Goal: Task Accomplishment & Management: Manage account settings

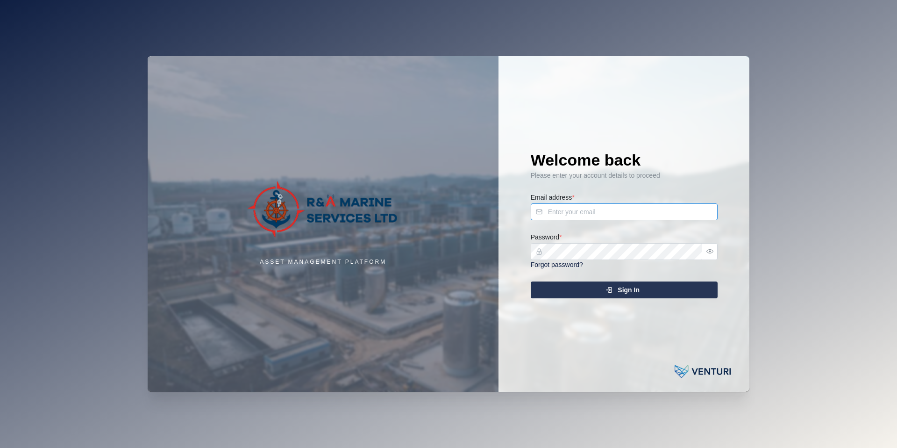
click at [609, 216] on input "Email address *" at bounding box center [624, 211] width 187 height 17
type input "[PERSON_NAME][EMAIL_ADDRESS][DOMAIN_NAME]"
click at [590, 284] on div "Sign In" at bounding box center [623, 290] width 172 height 16
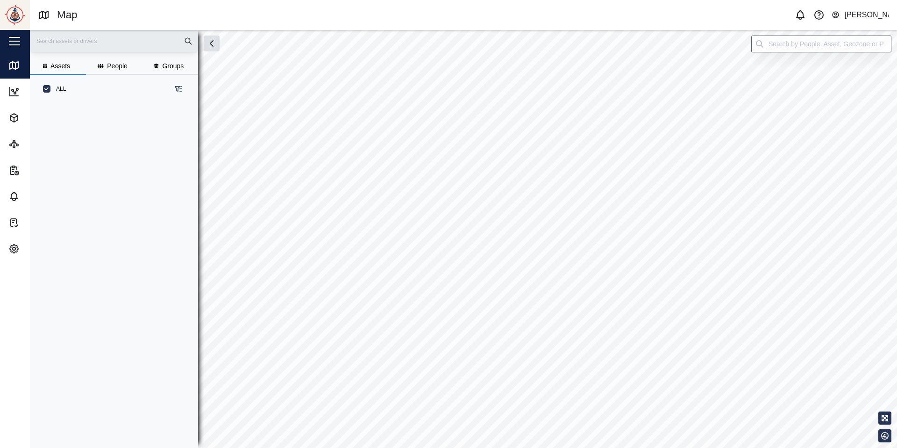
scroll to position [340, 153]
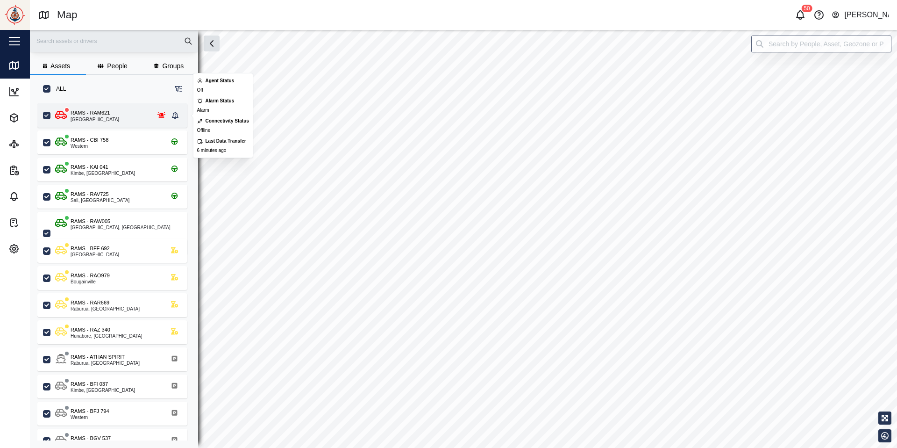
click at [113, 120] on div "RAMS - RAM621 New Ireland" at bounding box center [112, 115] width 114 height 13
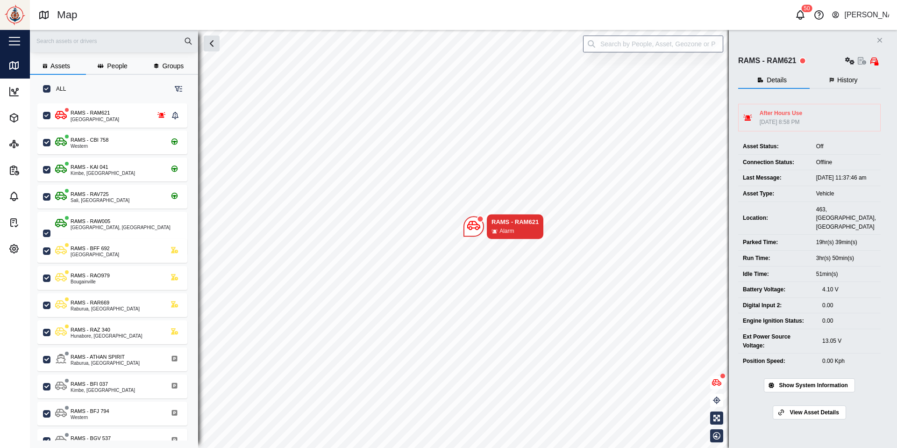
click at [883, 39] on icon "Close" at bounding box center [880, 39] width 6 height 7
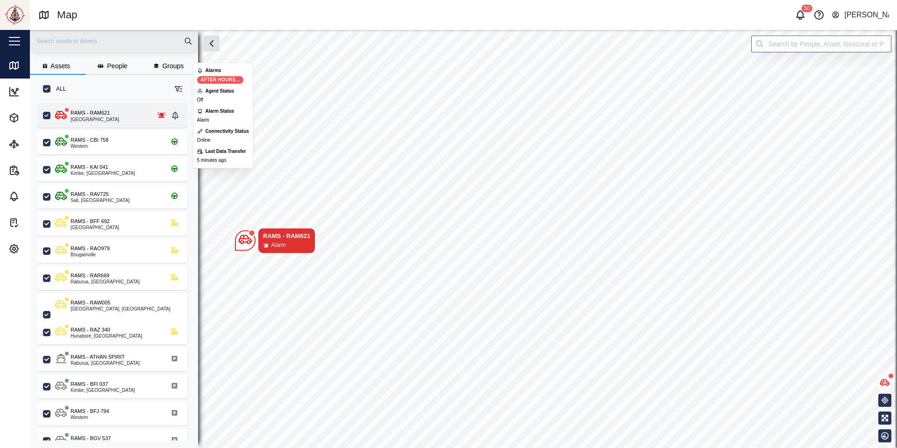
click at [161, 113] on icon "grid" at bounding box center [162, 115] width 8 height 6
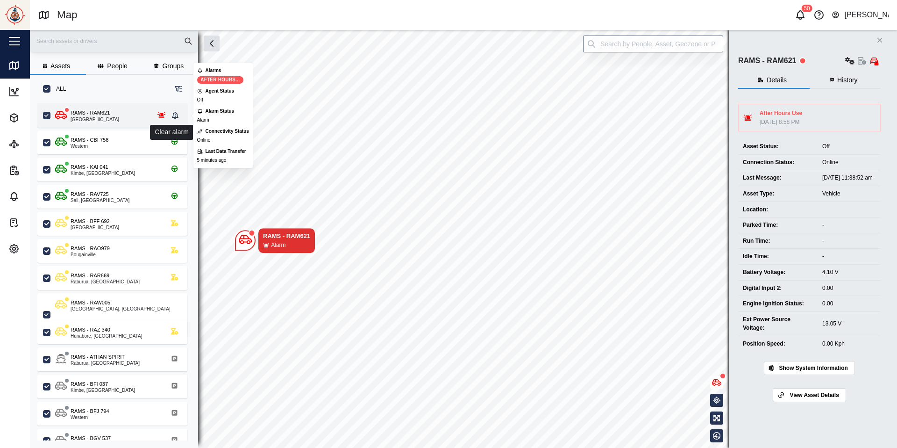
click at [174, 115] on icon "grid" at bounding box center [175, 115] width 7 height 7
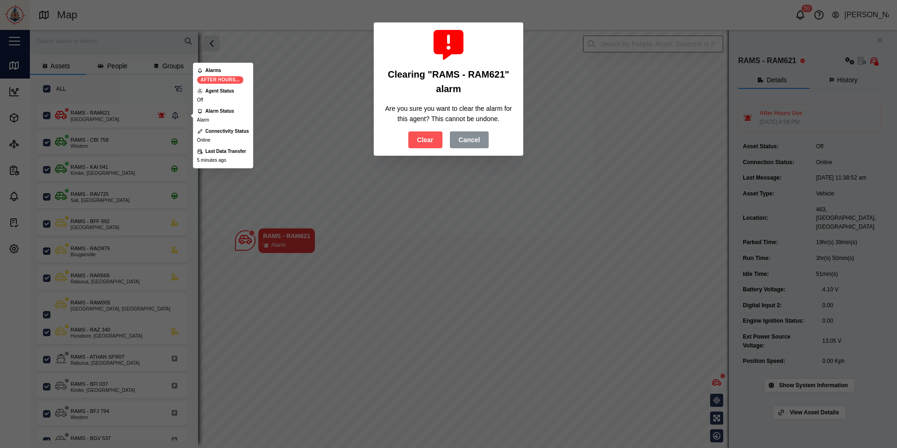
click at [438, 135] on button "Clear" at bounding box center [425, 139] width 34 height 17
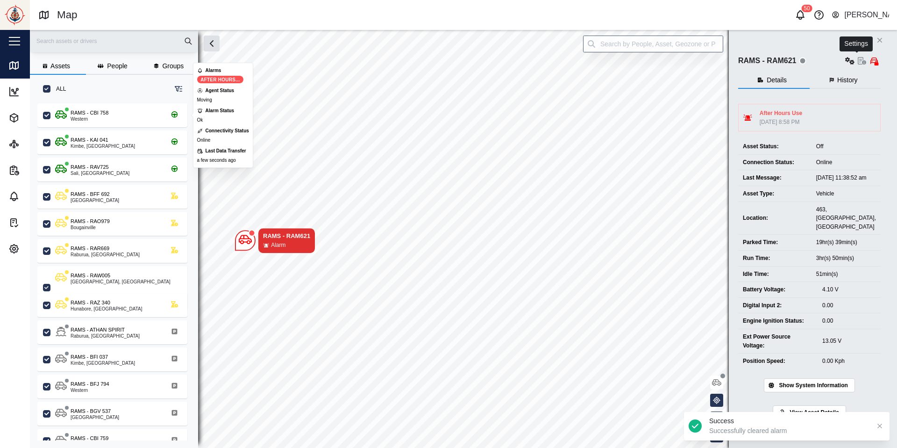
click at [855, 58] on icon "button" at bounding box center [850, 60] width 9 height 7
drag, startPoint x: 890, startPoint y: 57, endPoint x: 883, endPoint y: 60, distance: 7.1
click at [890, 57] on div "Close RAMS - RAM621 Configure Agent logs Event logs Field gateway config Sensor…" at bounding box center [813, 239] width 168 height 418
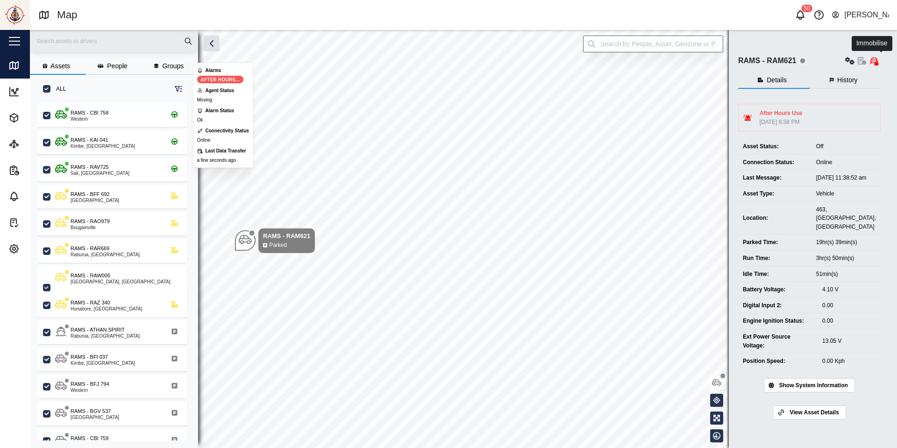
click at [878, 60] on icon "button" at bounding box center [874, 60] width 7 height 7
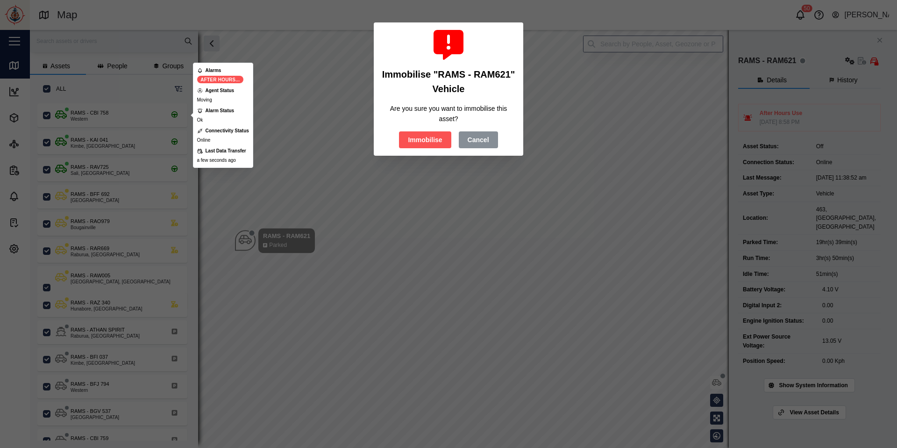
click at [441, 142] on span "Immobilise" at bounding box center [425, 140] width 34 height 16
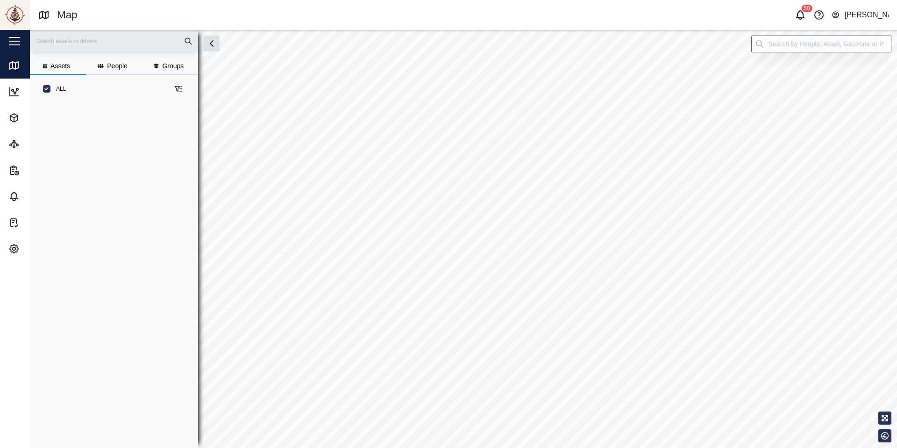
scroll to position [340, 153]
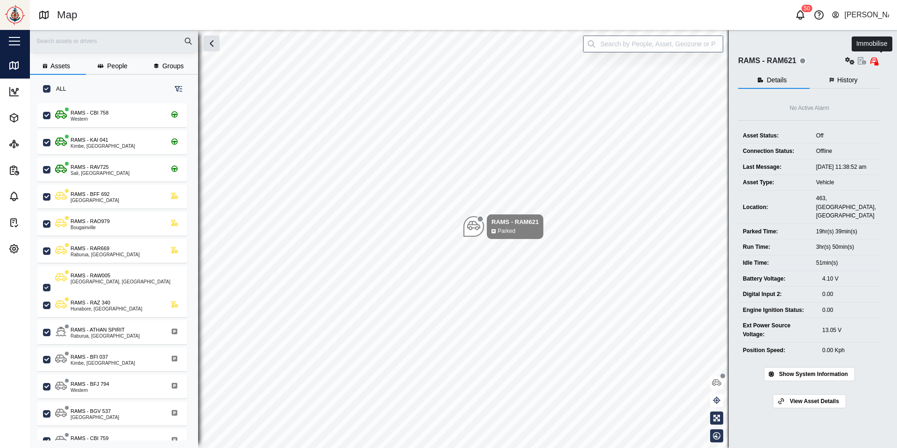
click at [878, 61] on icon "button" at bounding box center [874, 60] width 7 height 7
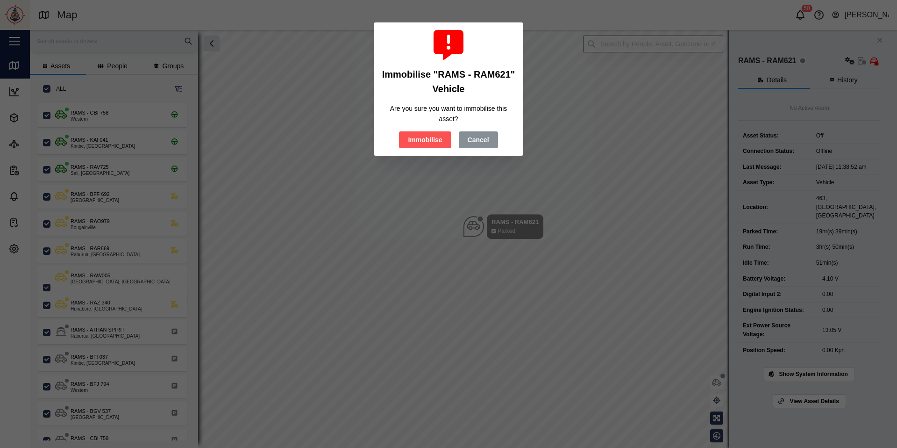
click at [425, 138] on span "Immobilise" at bounding box center [425, 140] width 34 height 16
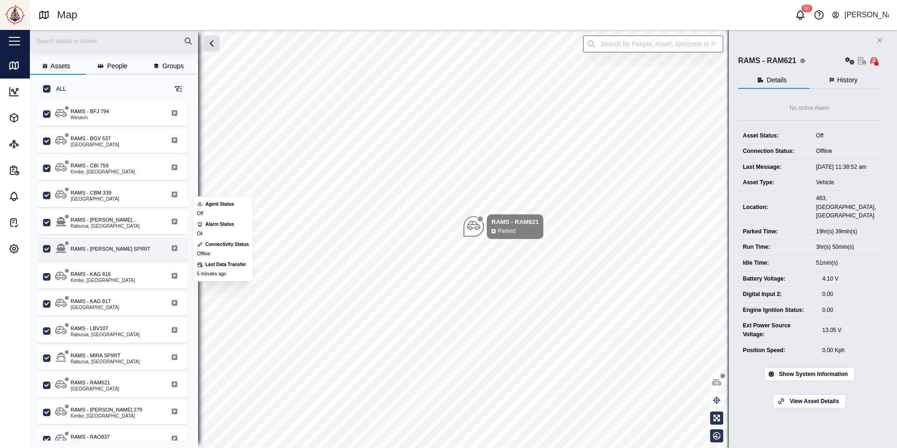
scroll to position [292, 0]
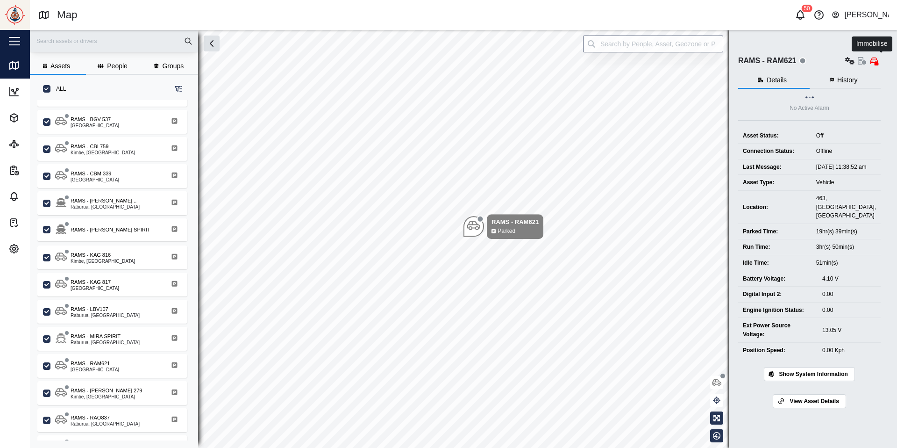
click at [878, 60] on icon "button" at bounding box center [874, 60] width 7 height 7
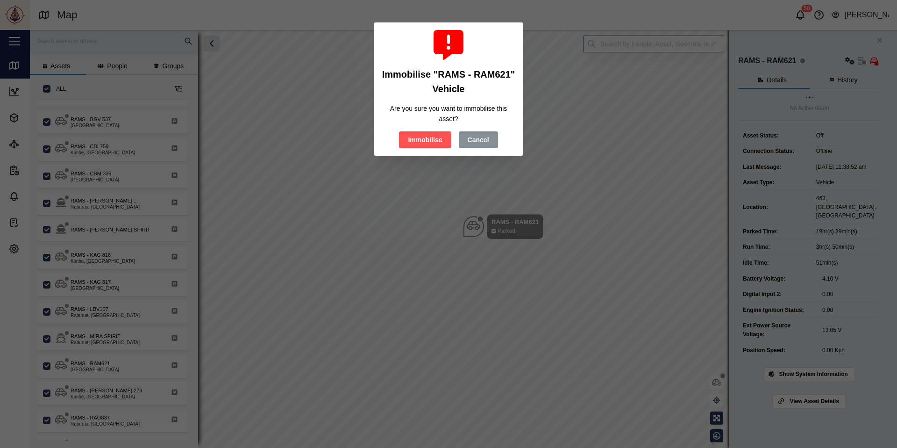
click at [425, 133] on span "Immobilise" at bounding box center [425, 140] width 34 height 16
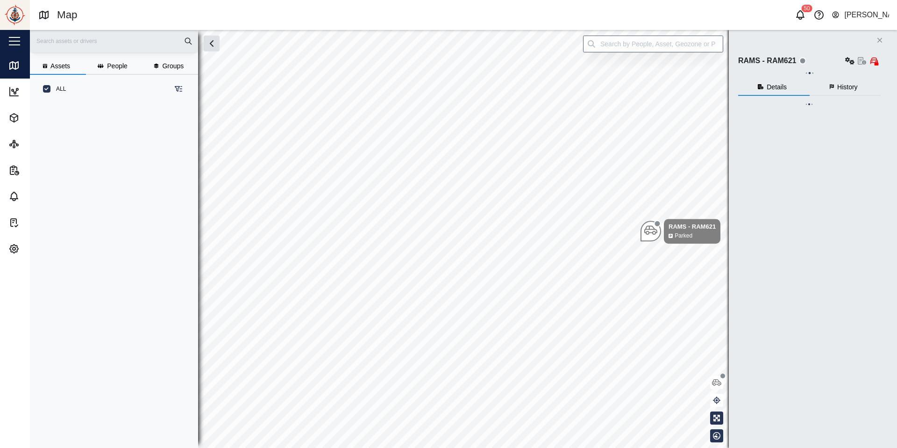
scroll to position [340, 153]
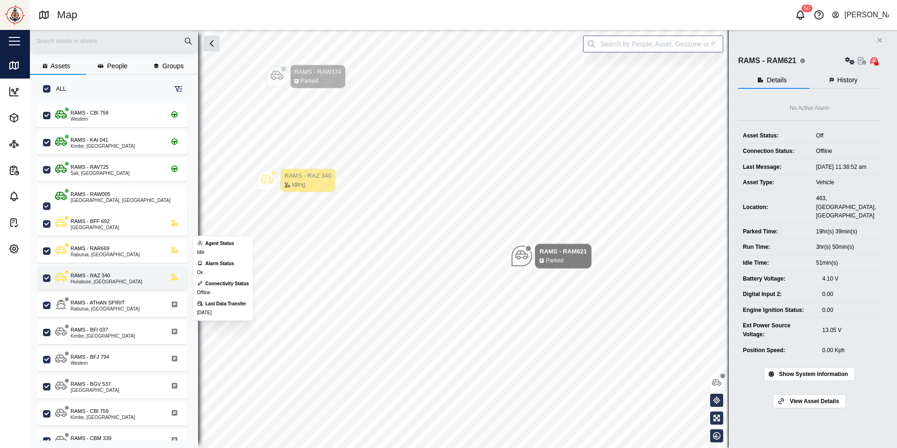
click at [175, 275] on icon "grid" at bounding box center [174, 277] width 7 height 7
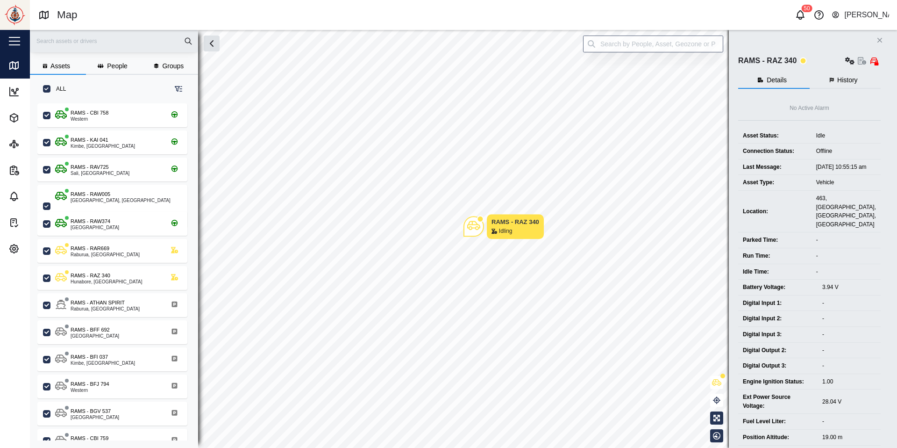
scroll to position [340, 153]
click at [883, 41] on button "Close" at bounding box center [880, 40] width 13 height 13
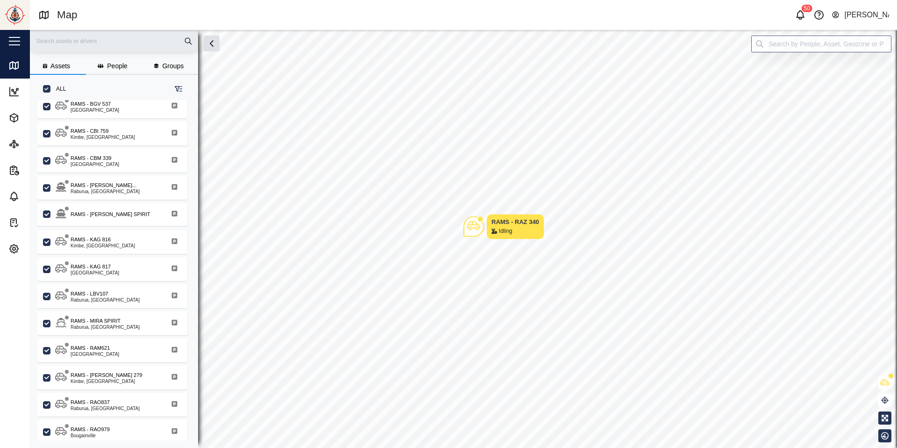
scroll to position [308, 0]
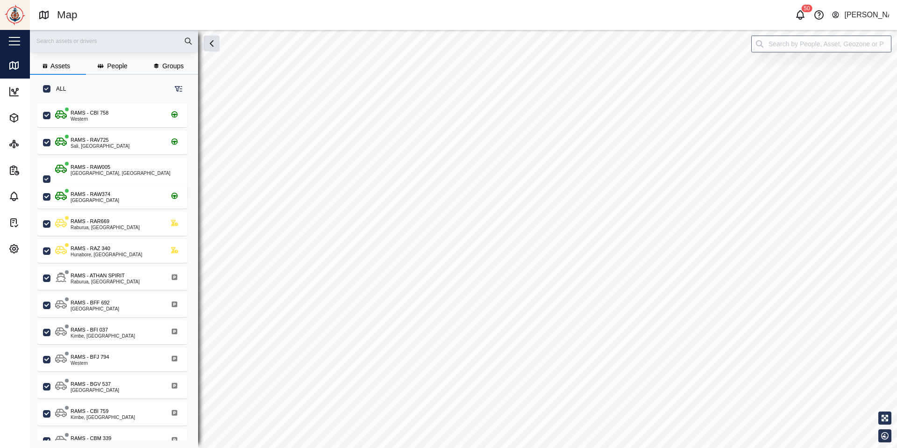
click at [192, 41] on div at bounding box center [114, 41] width 168 height 22
click at [148, 39] on input "text" at bounding box center [114, 41] width 157 height 14
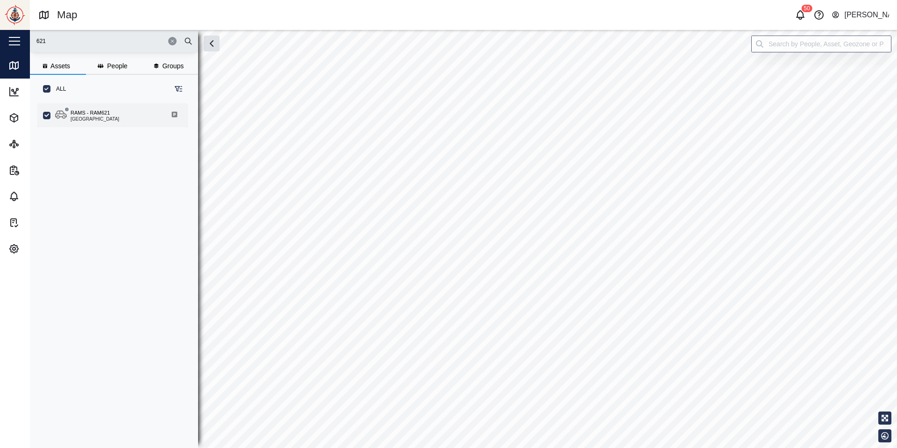
type input "621"
click at [108, 122] on div "RAMS - RAM621 New Ireland" at bounding box center [112, 115] width 150 height 24
click at [116, 110] on div "RAMS - RAM621 New Ireland" at bounding box center [118, 115] width 127 height 13
click at [113, 117] on div "RAMS - RAM621 New Ireland" at bounding box center [118, 115] width 127 height 13
click at [831, 46] on input "search" at bounding box center [822, 44] width 140 height 17
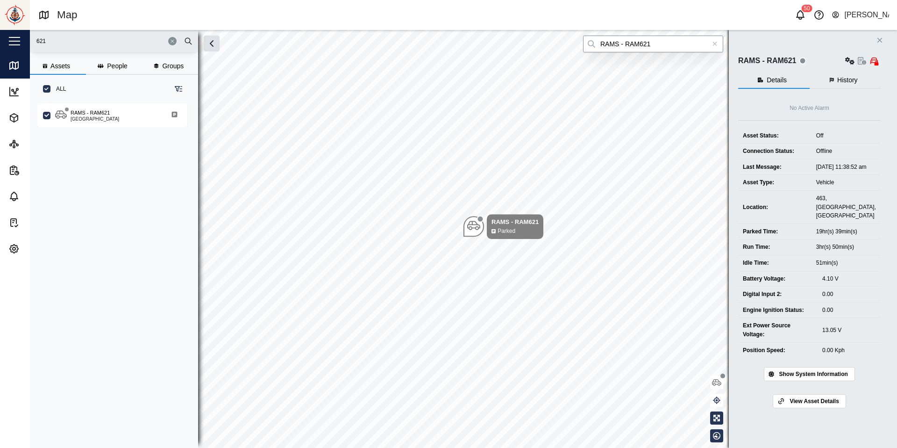
type input "RAMS - RAM621"
click at [853, 78] on span "History" at bounding box center [848, 80] width 21 height 7
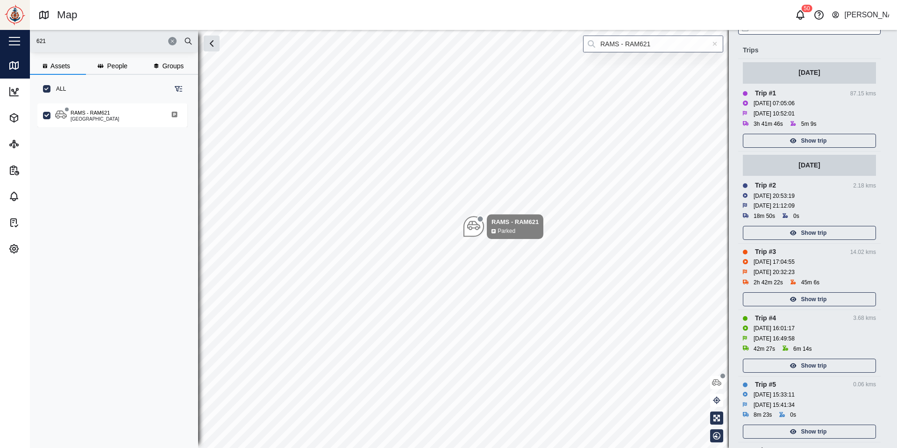
scroll to position [85, 0]
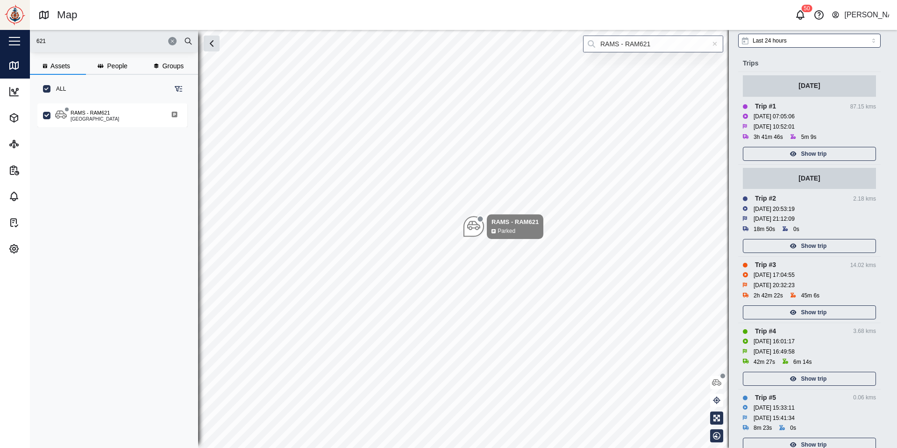
click at [816, 149] on span "Show trip" at bounding box center [815, 153] width 26 height 13
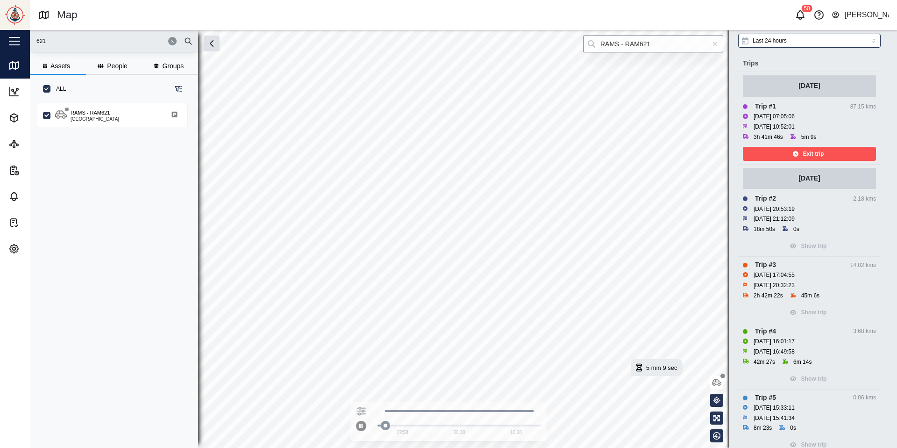
click at [824, 154] on span "Exit trip" at bounding box center [813, 153] width 21 height 13
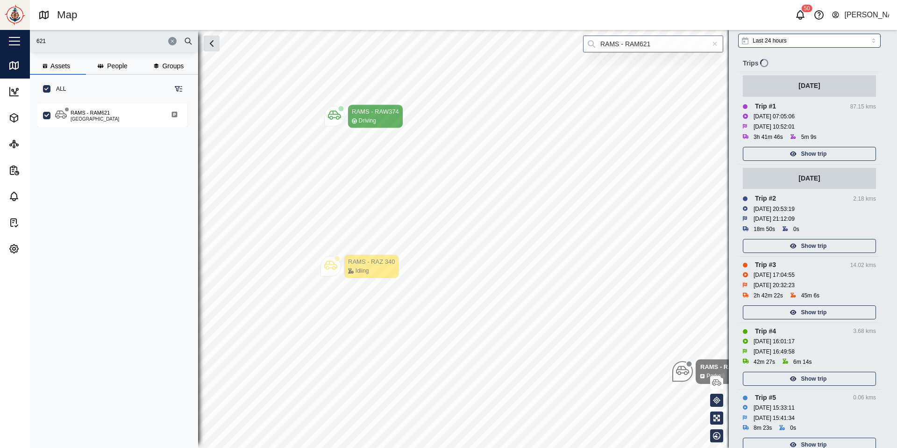
click at [800, 244] on div "Show trip" at bounding box center [809, 245] width 122 height 13
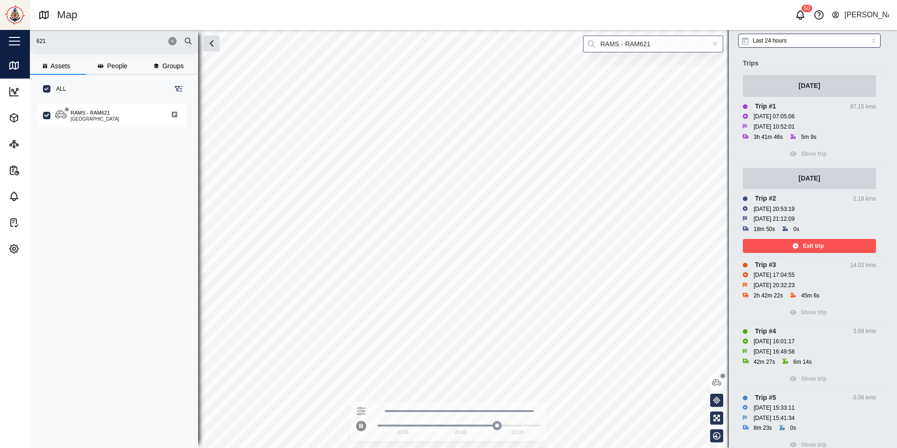
click at [787, 245] on div "Exit trip" at bounding box center [809, 245] width 122 height 13
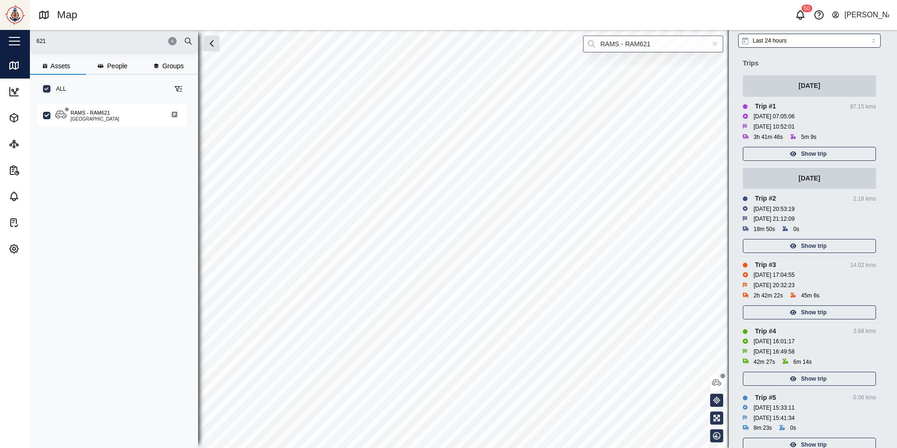
click at [795, 312] on icon "button" at bounding box center [793, 312] width 7 height 5
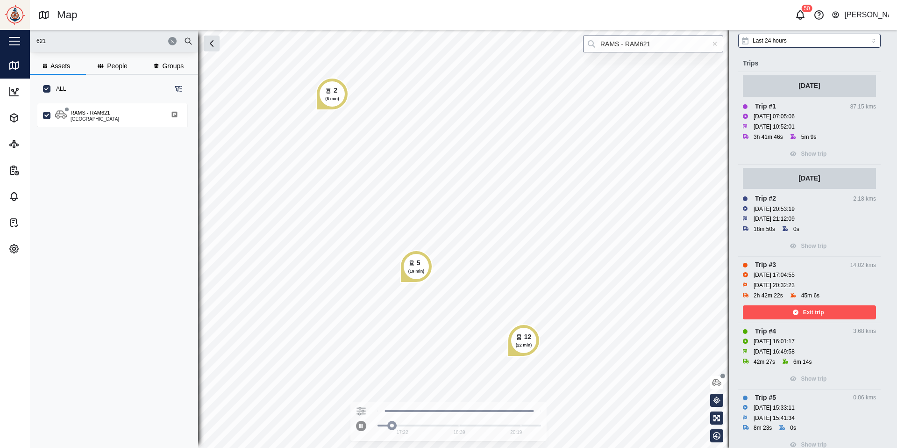
click at [834, 312] on div "Exit trip" at bounding box center [809, 312] width 122 height 13
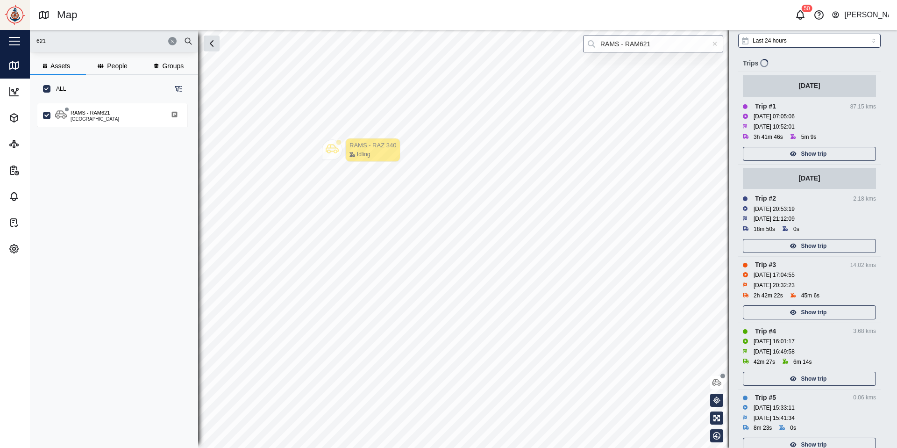
click at [827, 374] on span "Show trip" at bounding box center [815, 378] width 26 height 13
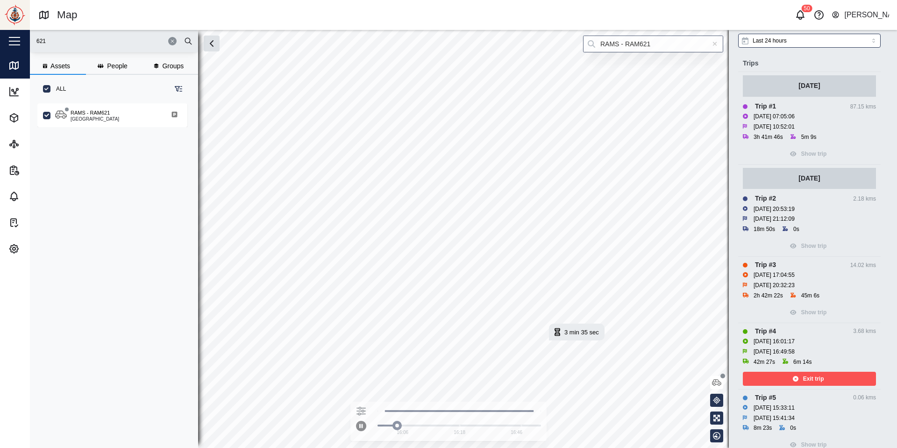
click at [845, 378] on div "Exit trip" at bounding box center [809, 378] width 122 height 13
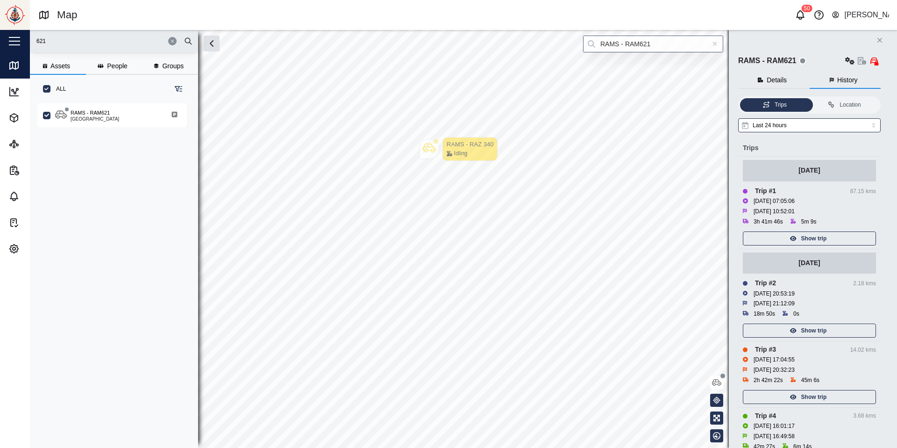
click at [781, 236] on div "Show trip" at bounding box center [809, 238] width 122 height 13
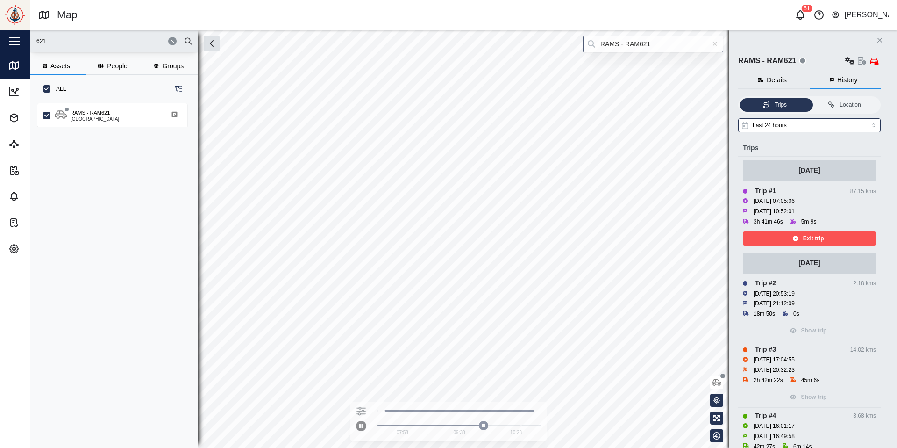
click at [883, 42] on icon "Close" at bounding box center [880, 39] width 6 height 7
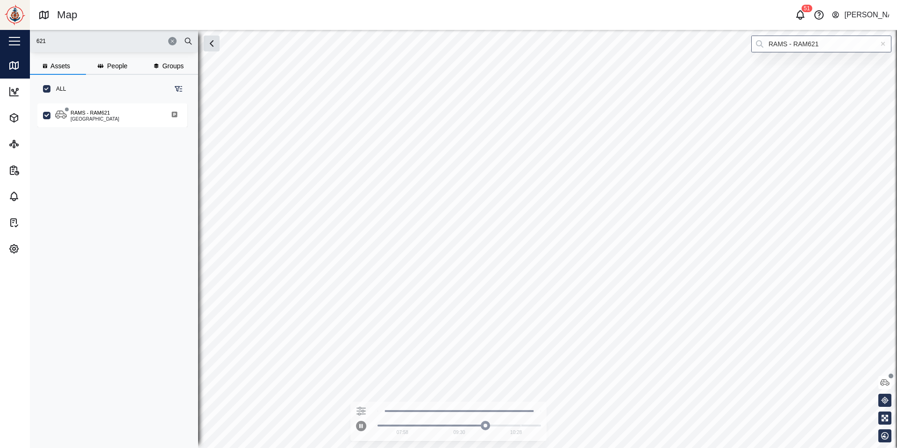
click at [884, 48] on div at bounding box center [883, 44] width 17 height 17
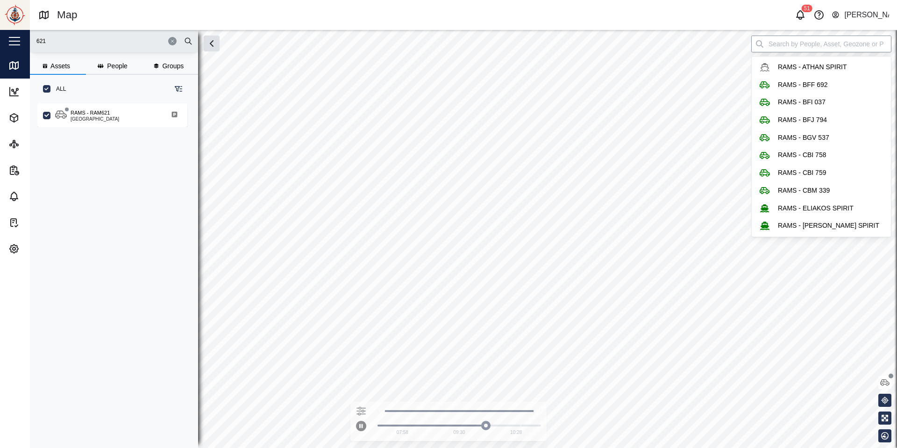
click at [863, 45] on input "search" at bounding box center [822, 44] width 140 height 17
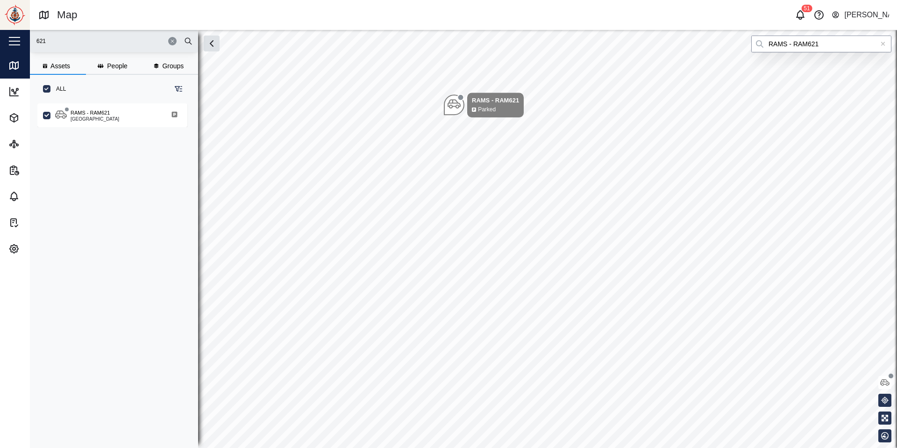
type input "RAMS - RAM621"
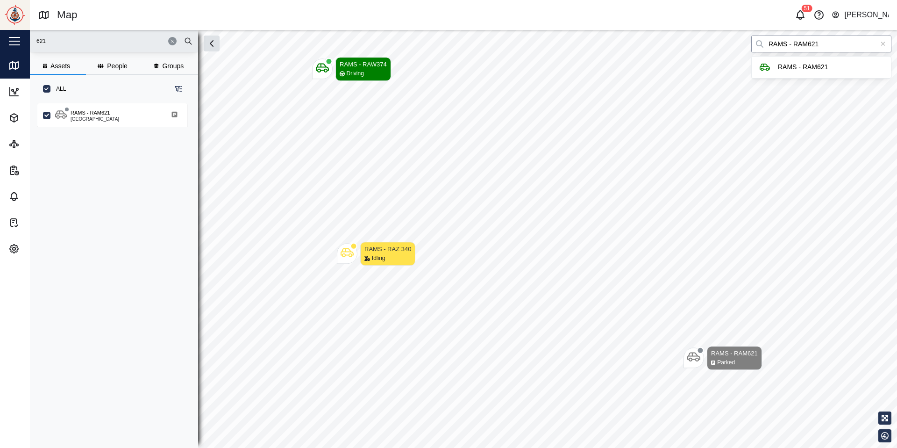
click at [843, 45] on input "RAMS - RAM621" at bounding box center [822, 44] width 140 height 17
click at [842, 45] on input "RAMS - RAM621" at bounding box center [822, 44] width 140 height 17
click at [836, 46] on input "RAMS - RAM621" at bounding box center [822, 44] width 140 height 17
click at [885, 44] on icon at bounding box center [883, 44] width 5 height 7
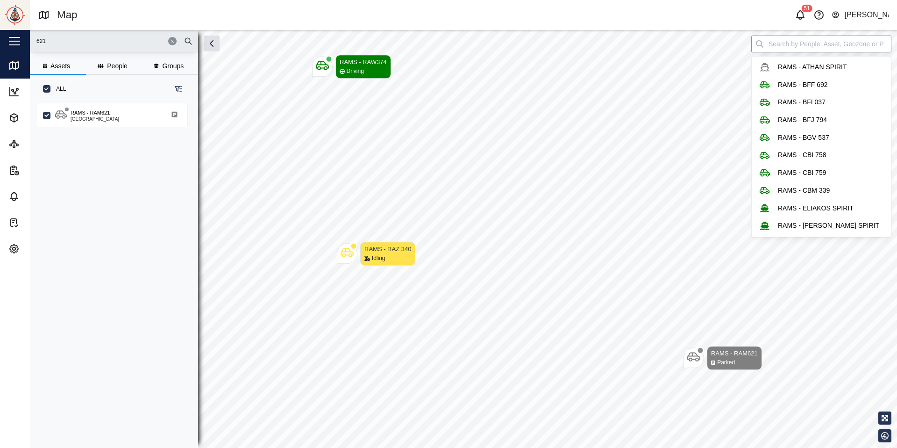
click at [774, 47] on input "search" at bounding box center [822, 44] width 140 height 17
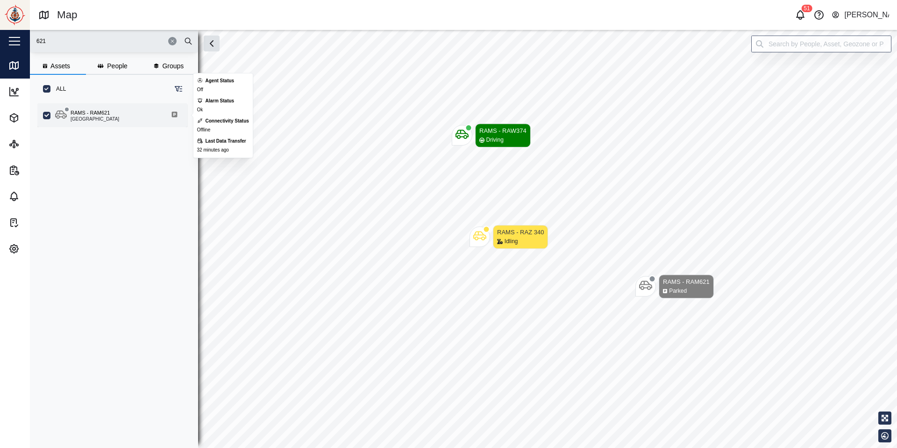
click at [123, 118] on div "RAMS - RAM621 New Ireland" at bounding box center [118, 115] width 127 height 13
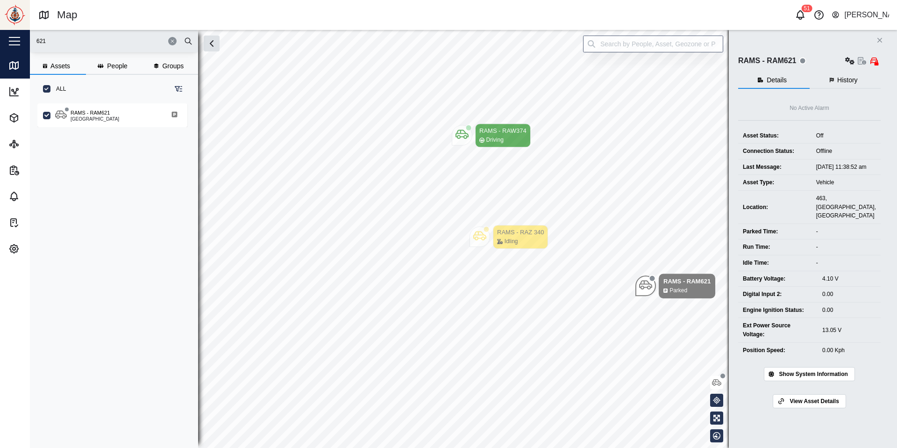
click at [848, 79] on span "History" at bounding box center [848, 80] width 21 height 7
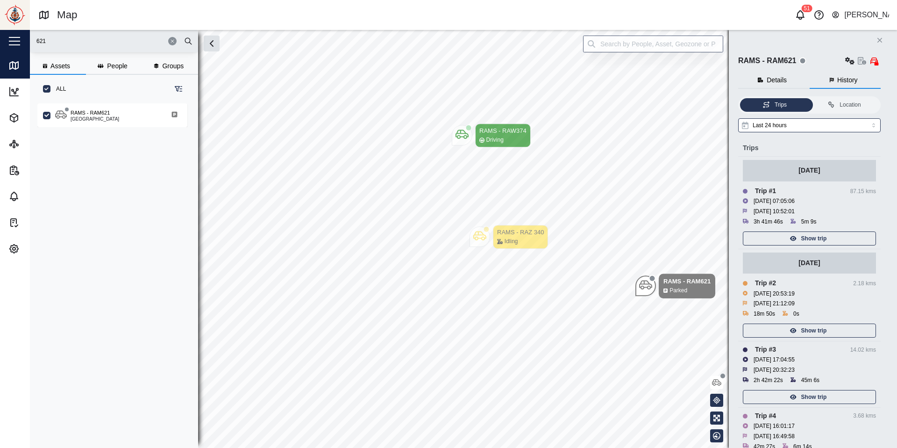
click at [820, 175] on div "15 Sep 2025" at bounding box center [809, 170] width 21 height 10
click at [827, 236] on span "Show trip" at bounding box center [815, 238] width 26 height 13
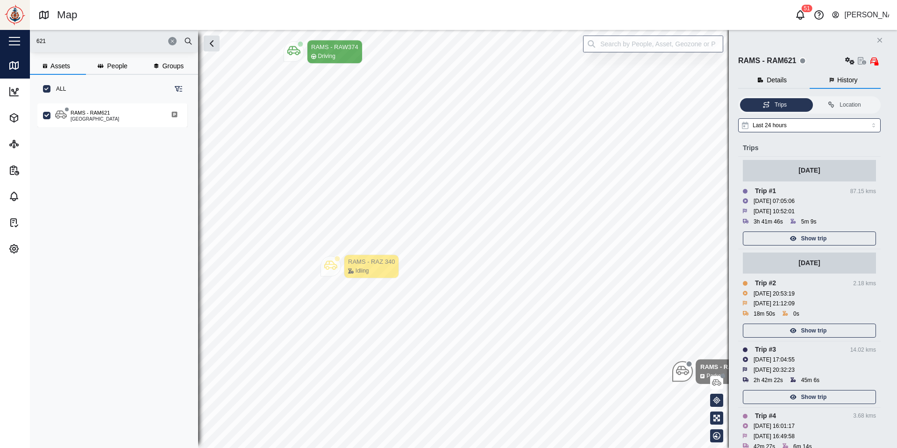
click at [809, 236] on span "Show trip" at bounding box center [815, 238] width 26 height 13
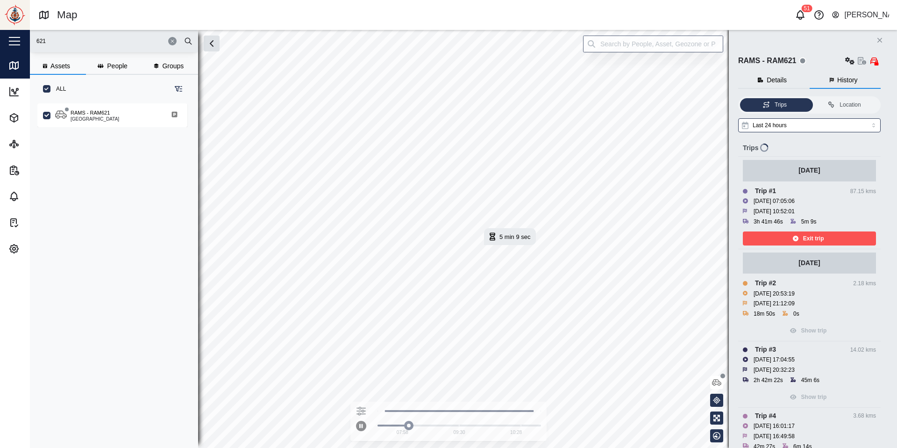
click at [757, 236] on div "Exit trip" at bounding box center [809, 238] width 122 height 13
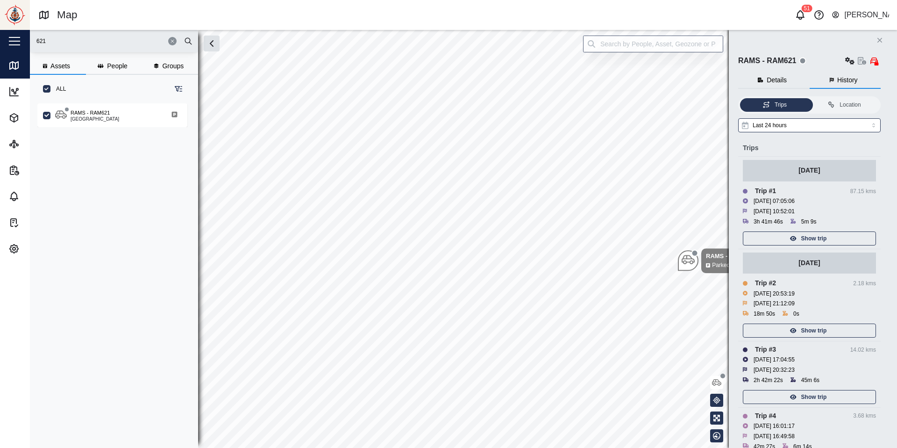
click at [815, 329] on span "Show trip" at bounding box center [815, 330] width 26 height 13
click at [810, 327] on span "Show trip" at bounding box center [815, 330] width 26 height 13
click at [806, 332] on span "Show trip" at bounding box center [815, 330] width 26 height 13
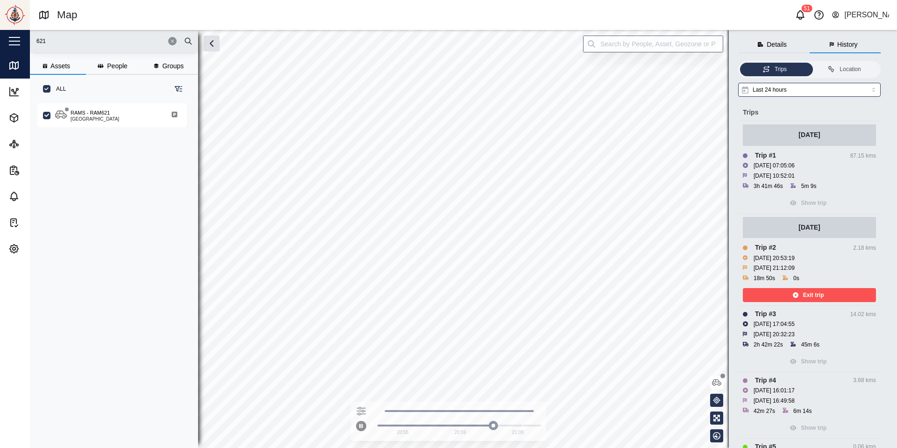
scroll to position [36, 0]
click at [804, 297] on div "Exit trip" at bounding box center [809, 294] width 122 height 13
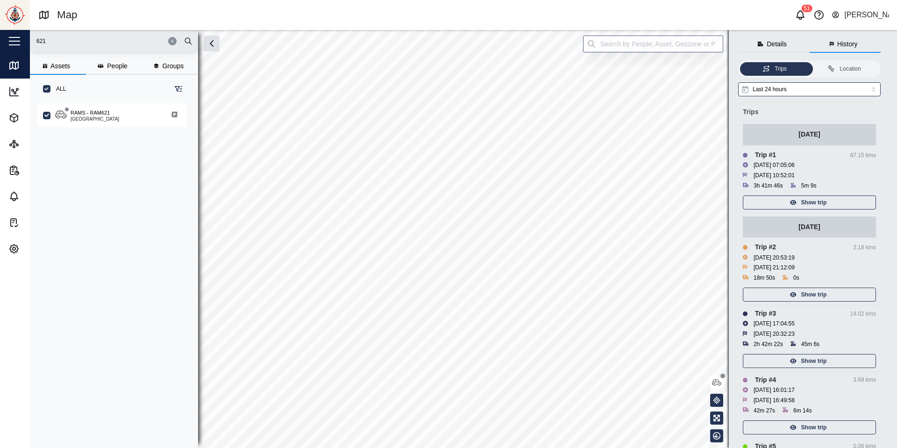
click at [805, 358] on span "Show trip" at bounding box center [815, 360] width 26 height 13
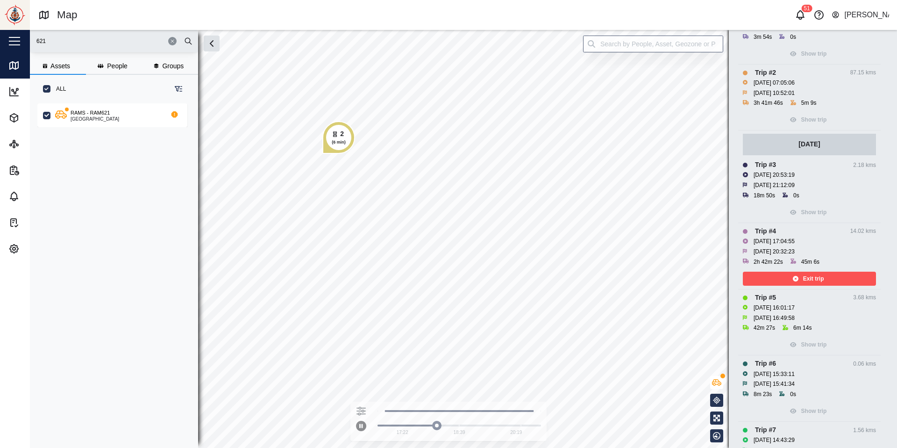
scroll to position [195, 0]
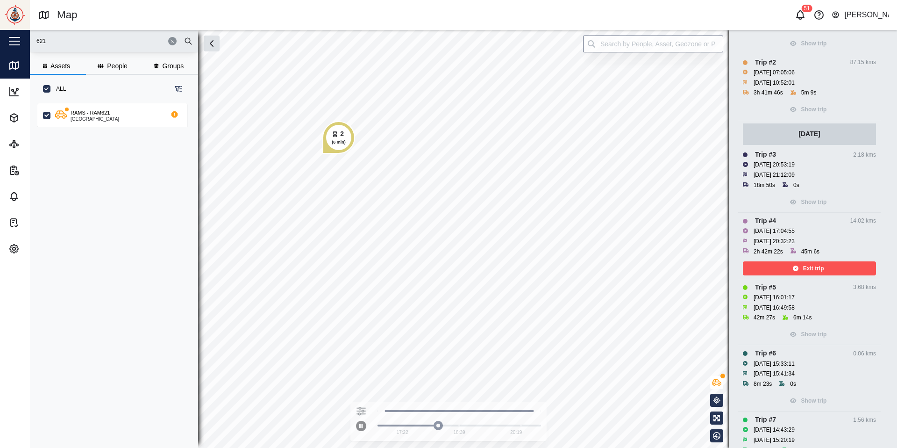
click at [804, 265] on div "Exit trip" at bounding box center [809, 268] width 122 height 13
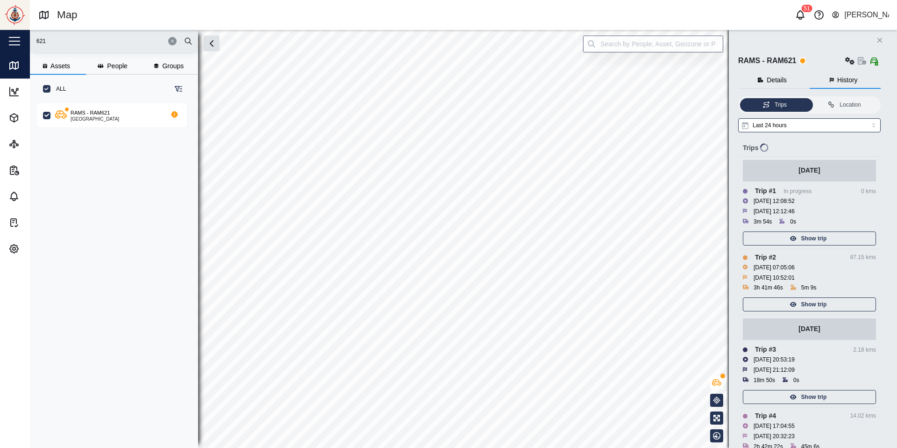
click at [823, 283] on div "3h 41m 46s 5m 9s" at bounding box center [809, 288] width 133 height 10
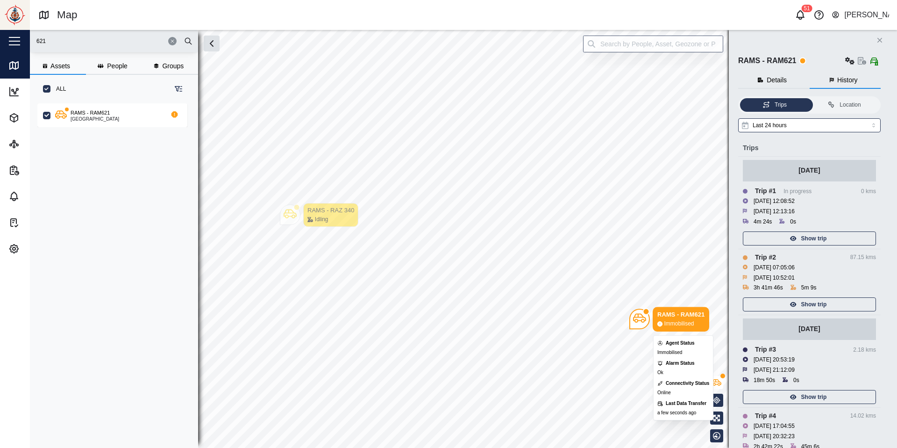
click at [637, 323] on icon "Map marker" at bounding box center [639, 317] width 13 height 13
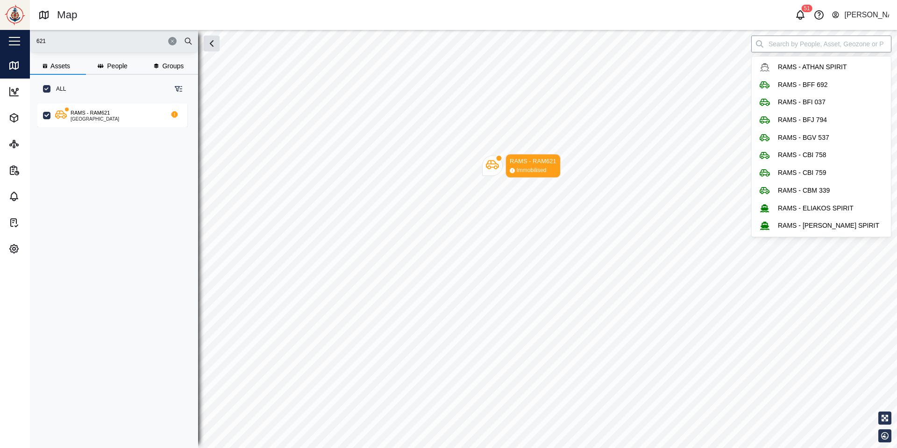
click at [850, 43] on input "search" at bounding box center [822, 44] width 140 height 17
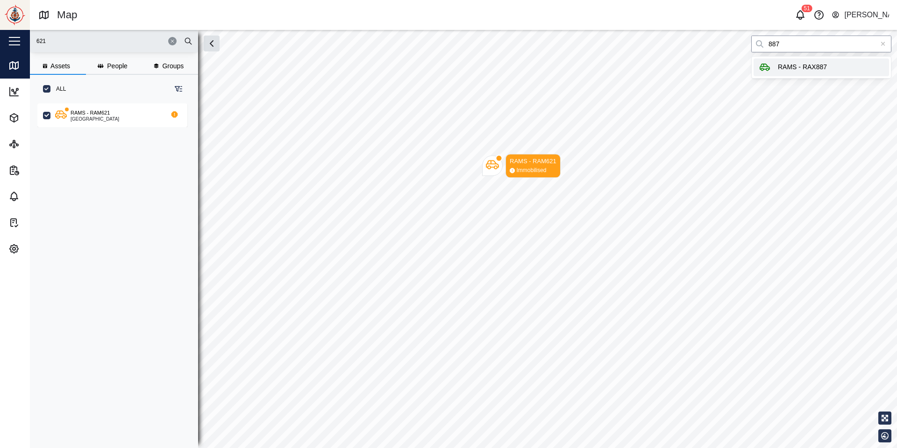
click at [815, 58] on div "RAMS - RAX887" at bounding box center [821, 67] width 139 height 21
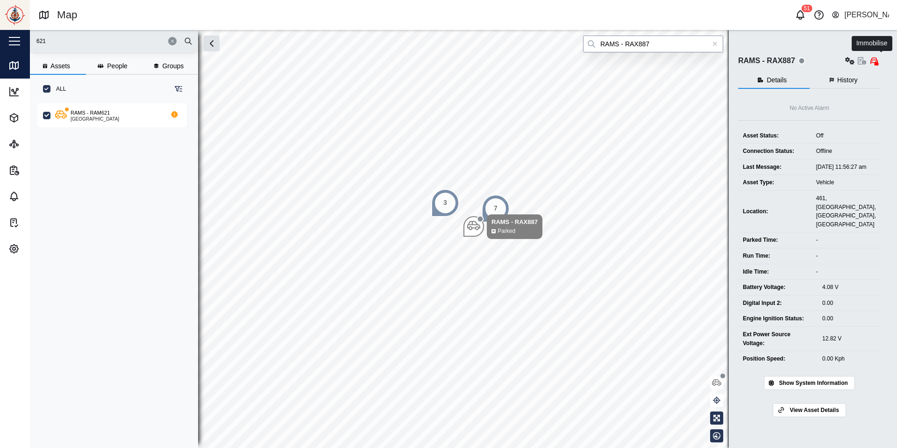
type input "RAMS - RAX887"
click at [878, 63] on icon "button" at bounding box center [874, 60] width 7 height 7
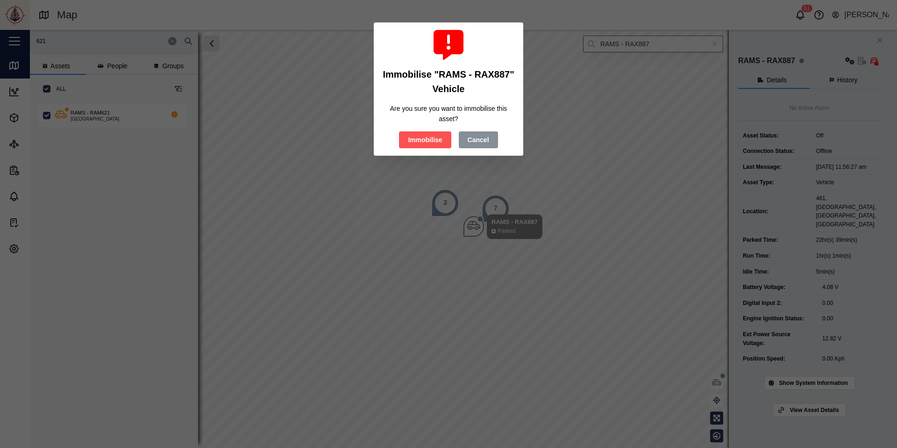
click at [428, 139] on span "Immobilise" at bounding box center [425, 140] width 34 height 16
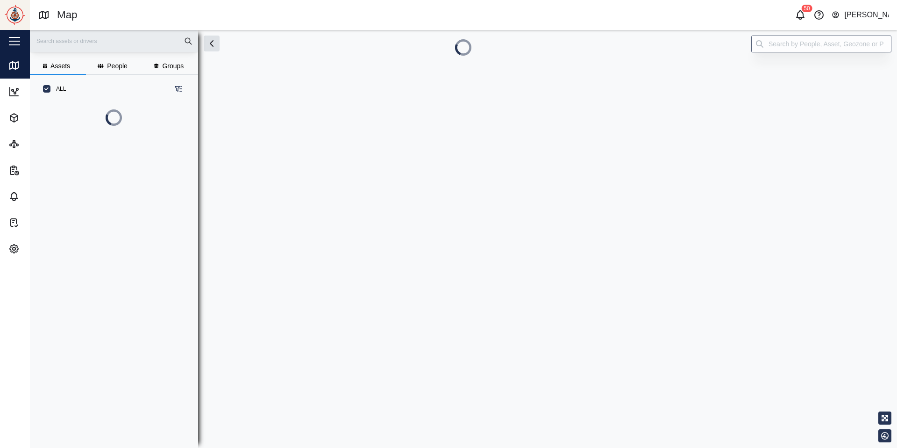
scroll to position [340, 153]
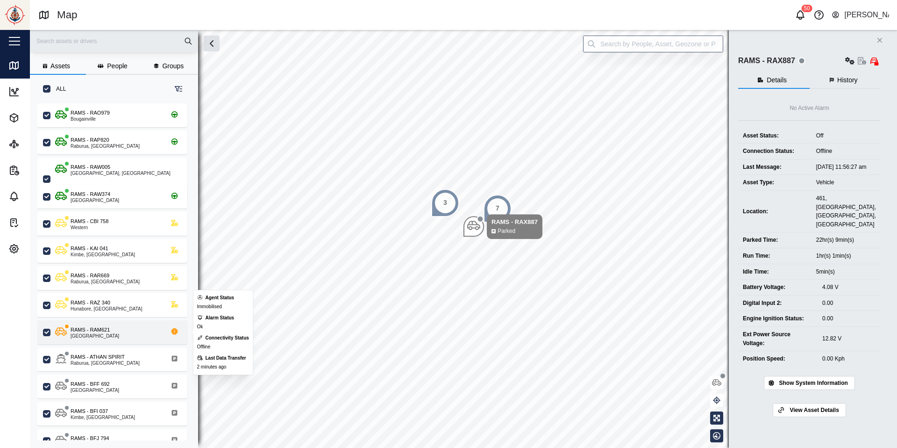
click at [99, 330] on div "RAMS - RAM621" at bounding box center [90, 330] width 39 height 8
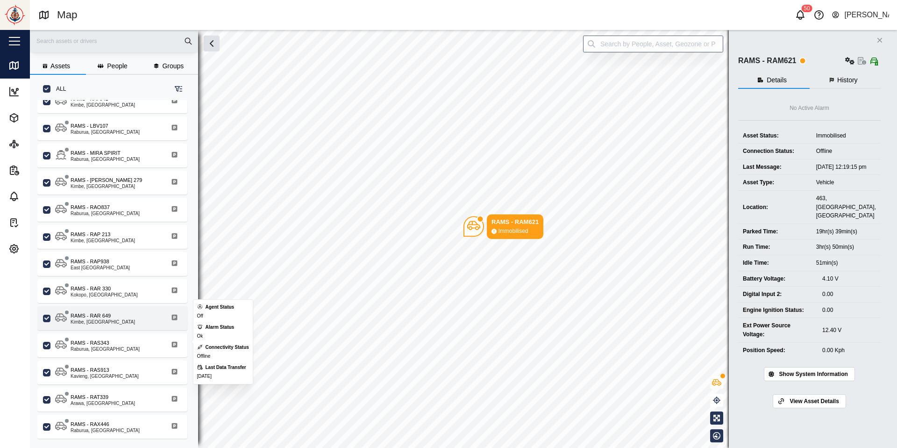
scroll to position [663, 0]
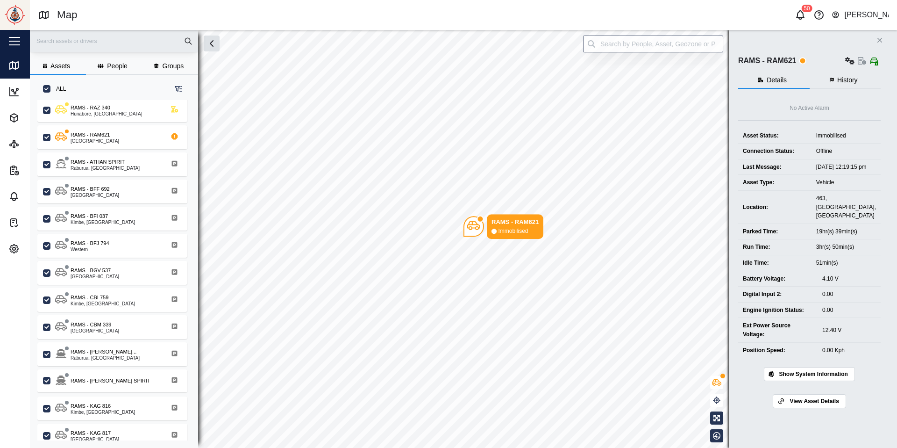
scroll to position [152, 0]
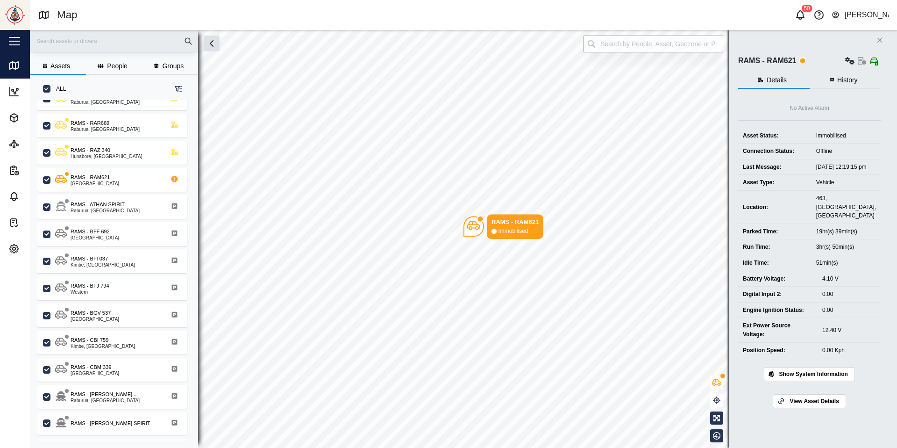
click at [656, 50] on input "search" at bounding box center [653, 44] width 140 height 17
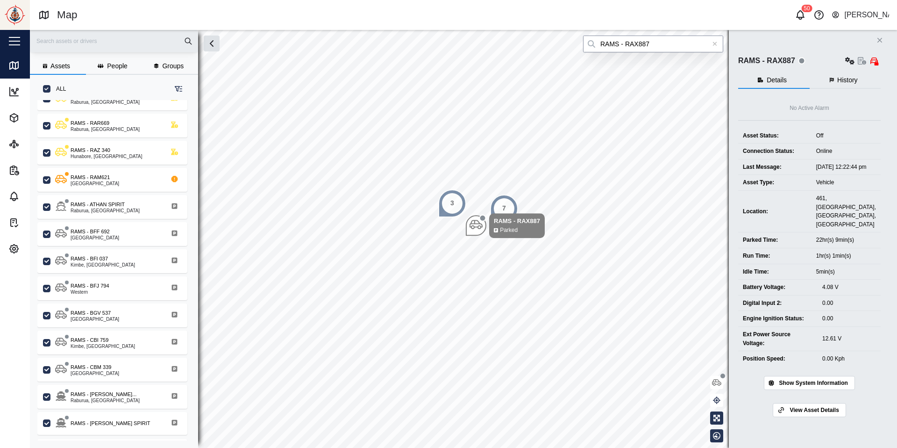
type input "RAMS - RAX887"
click at [883, 38] on icon "Close" at bounding box center [880, 39] width 6 height 7
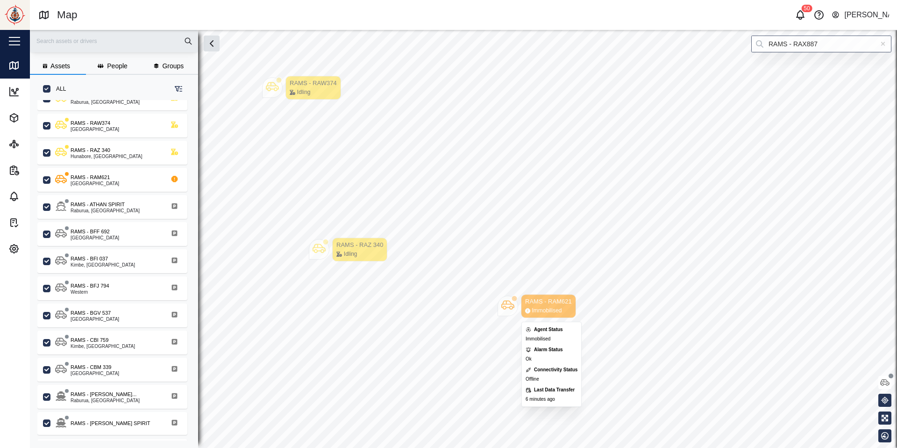
click at [502, 305] on icon "Map marker" at bounding box center [508, 305] width 13 height 9
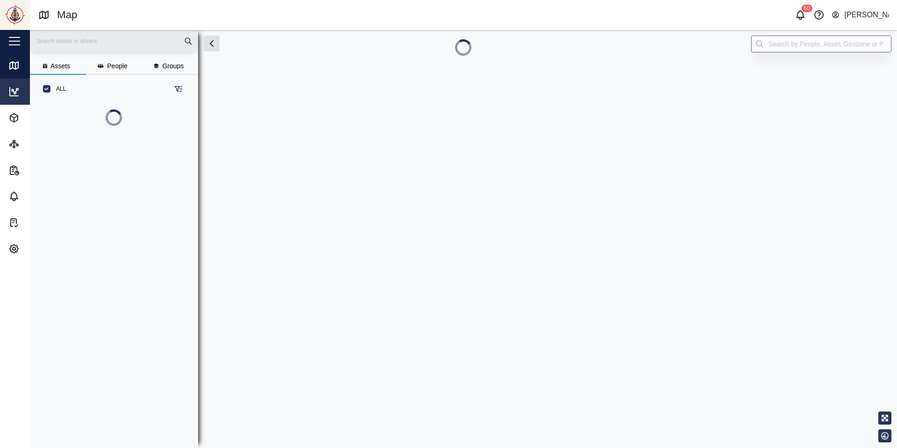
scroll to position [300, 153]
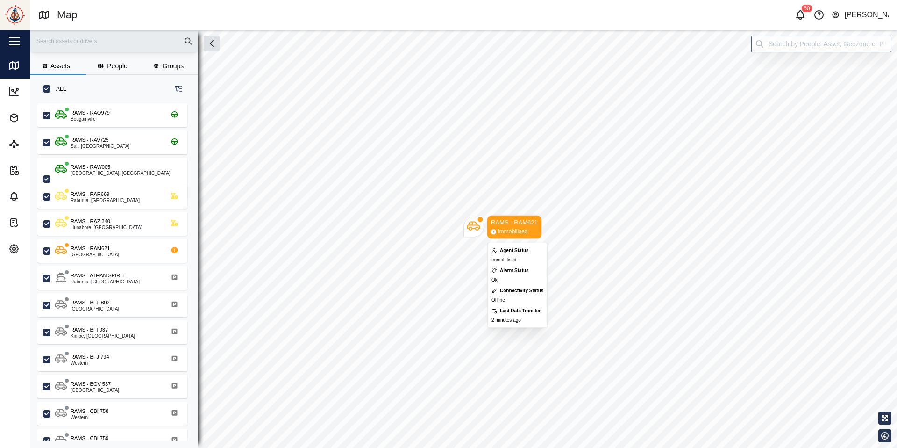
click at [478, 220] on div "Map marker" at bounding box center [480, 219] width 7 height 7
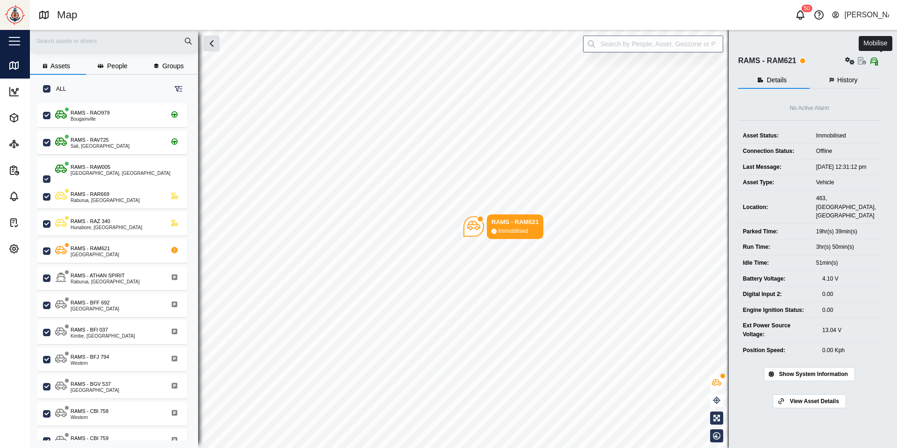
click at [879, 63] on icon "button" at bounding box center [877, 63] width 4 height 5
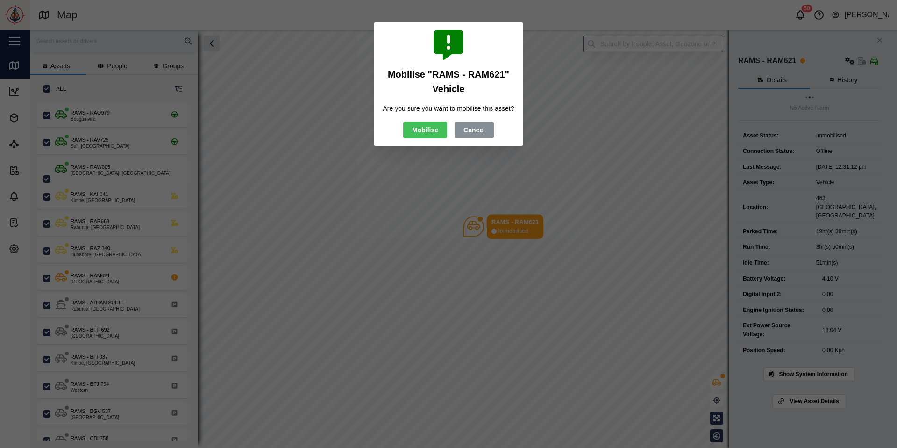
click at [470, 136] on span "Cancel" at bounding box center [474, 130] width 21 height 16
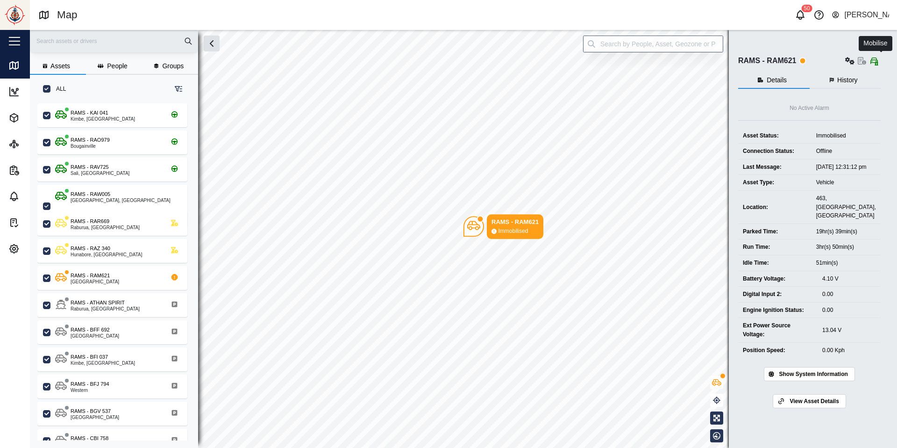
click at [877, 61] on icon "button" at bounding box center [875, 60] width 6 height 7
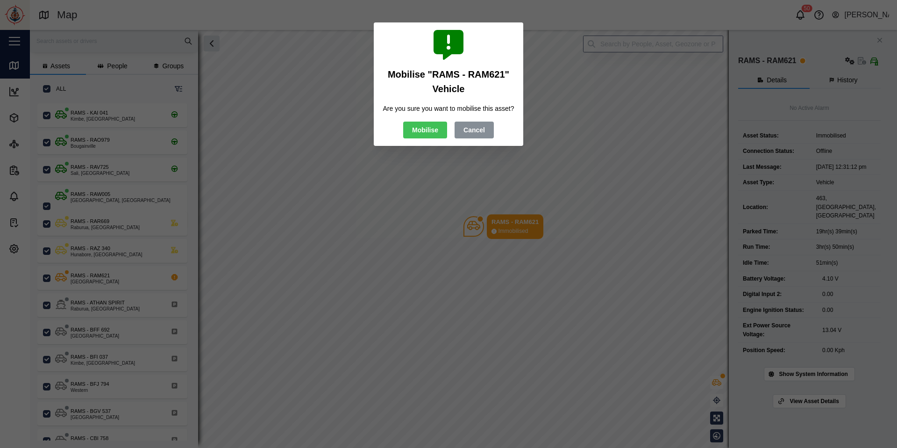
click at [437, 134] on span "Mobilise" at bounding box center [425, 130] width 26 height 16
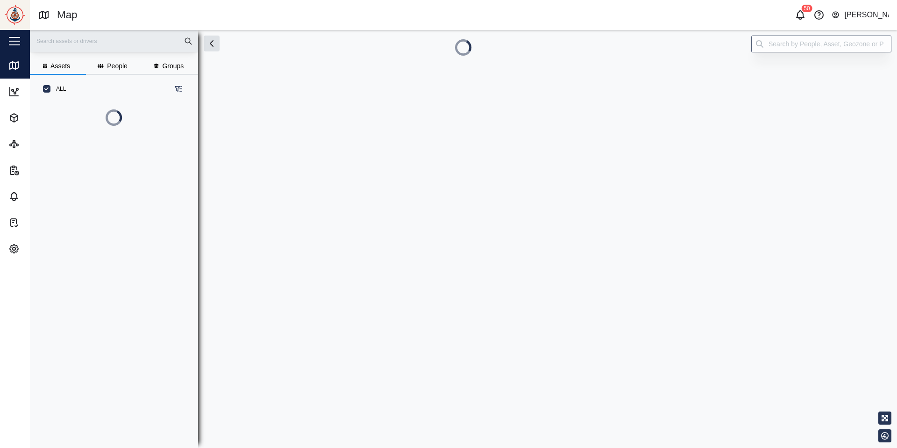
scroll to position [340, 153]
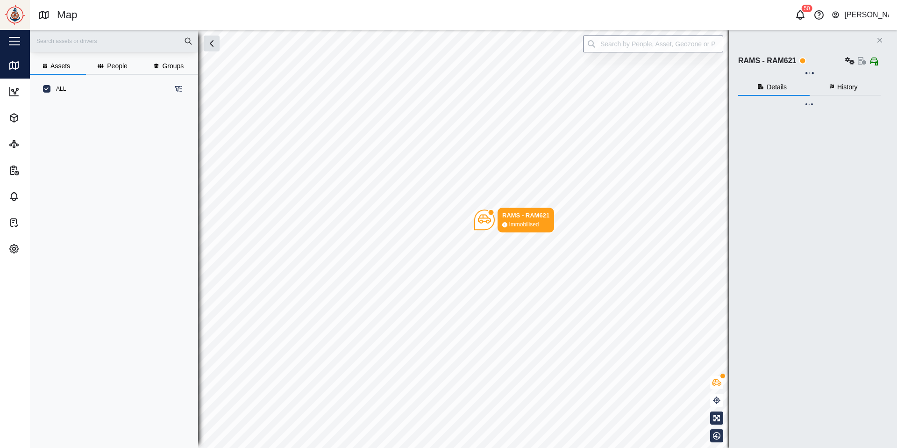
scroll to position [340, 153]
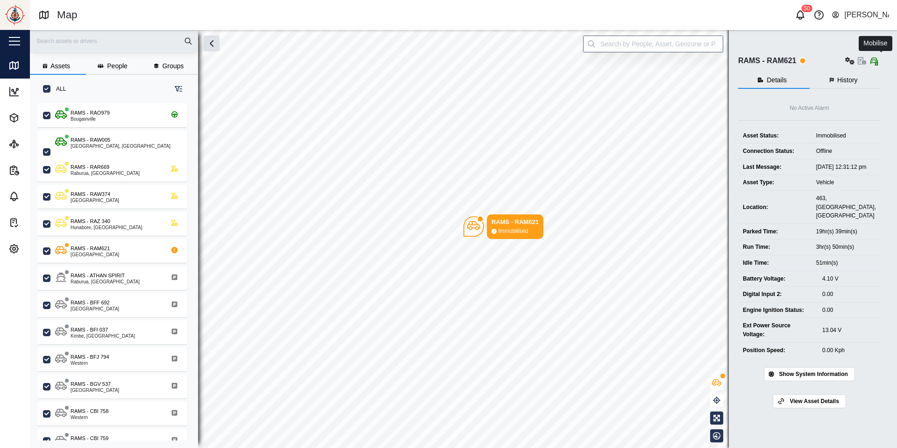
click at [877, 61] on icon "button" at bounding box center [875, 60] width 6 height 7
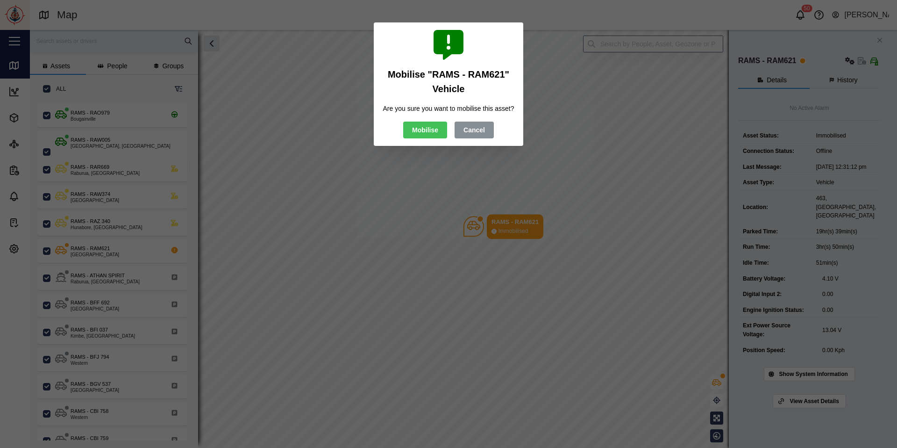
click at [424, 138] on span "Mobilise" at bounding box center [425, 130] width 26 height 16
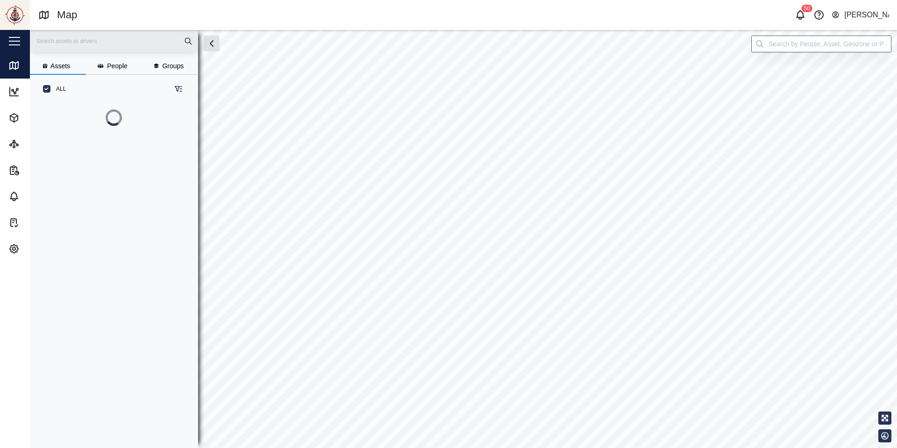
scroll to position [340, 153]
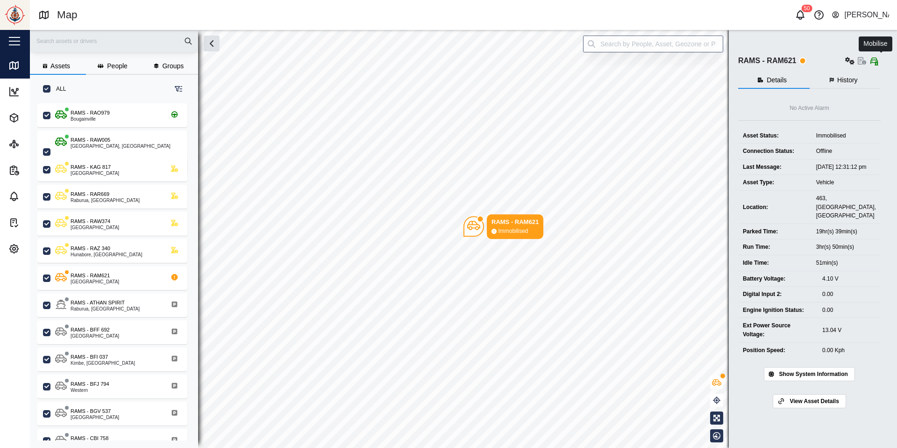
click at [881, 59] on button "button" at bounding box center [874, 60] width 13 height 13
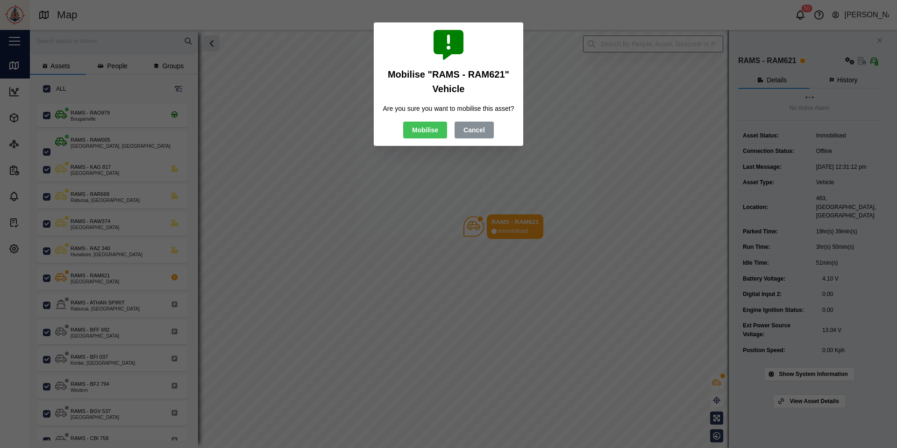
click at [417, 138] on span "Mobilise" at bounding box center [425, 130] width 26 height 16
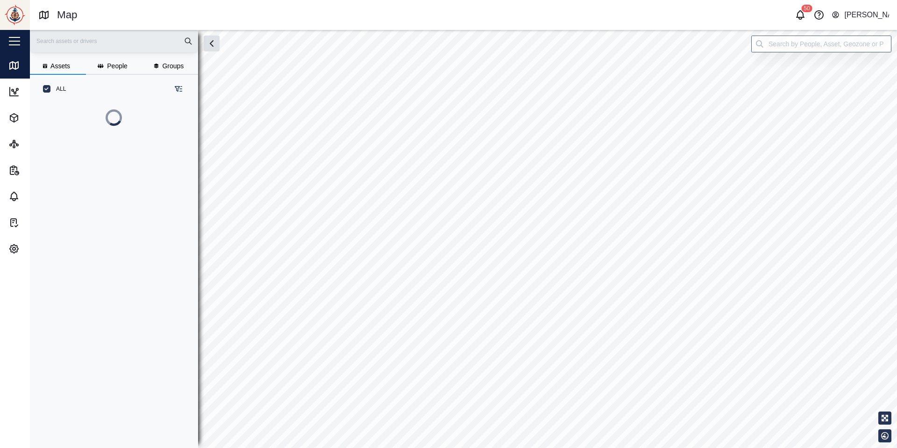
scroll to position [340, 153]
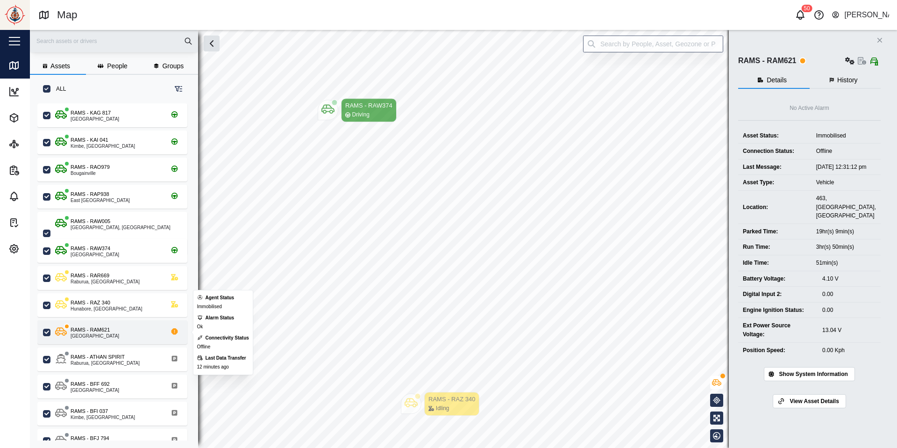
click at [134, 339] on div "RAMS - RAM621 [GEOGRAPHIC_DATA]" at bounding box center [112, 332] width 150 height 24
click at [68, 330] on div "RAMS - RAM621 New Ireland" at bounding box center [87, 332] width 64 height 13
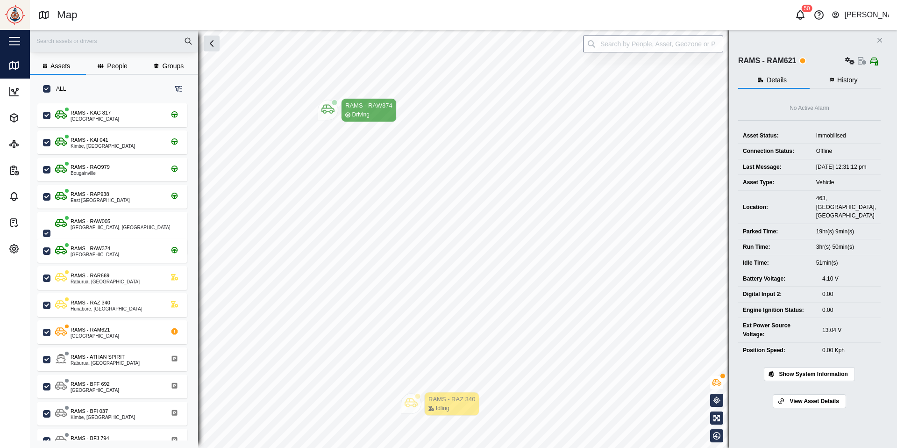
click at [887, 36] on button "Close" at bounding box center [880, 40] width 13 height 13
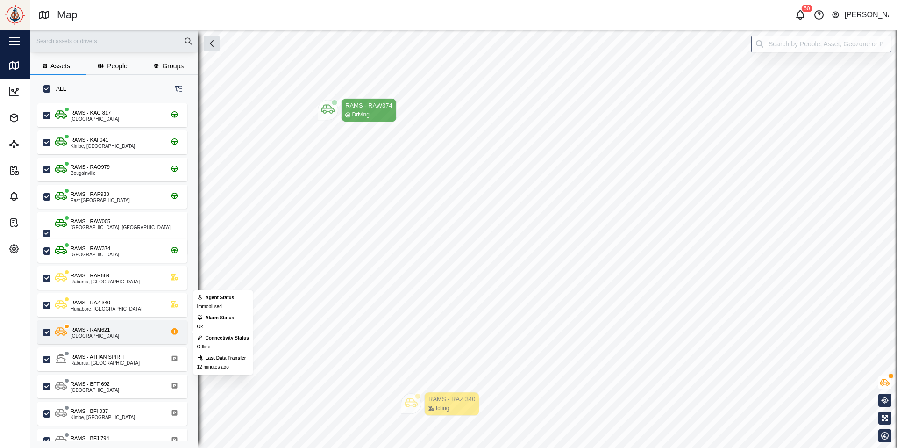
click at [117, 326] on div "RAMS - RAM621 New Ireland" at bounding box center [118, 332] width 127 height 13
click at [118, 321] on div "RAMS - RAM621 New Ireland" at bounding box center [112, 332] width 150 height 24
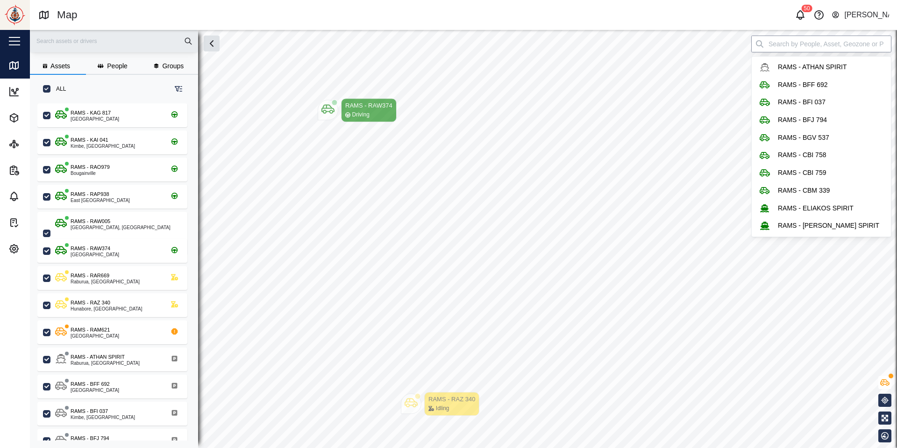
click at [856, 50] on input "search" at bounding box center [822, 44] width 140 height 17
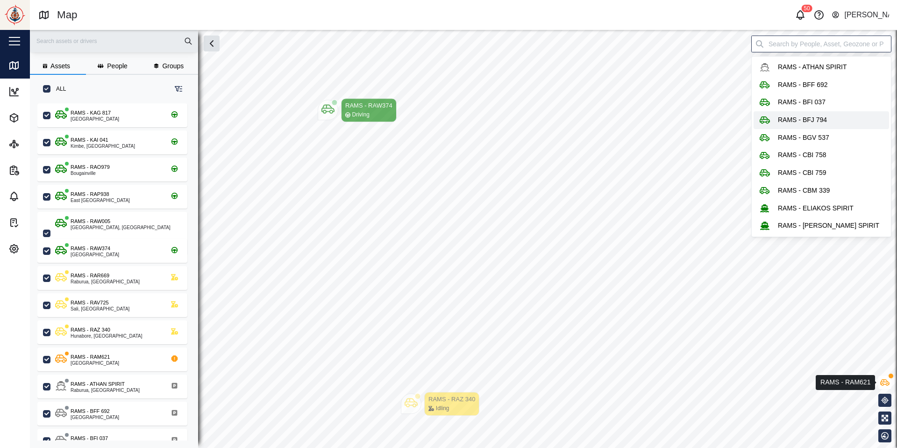
click at [888, 383] on icon "button" at bounding box center [885, 382] width 9 height 7
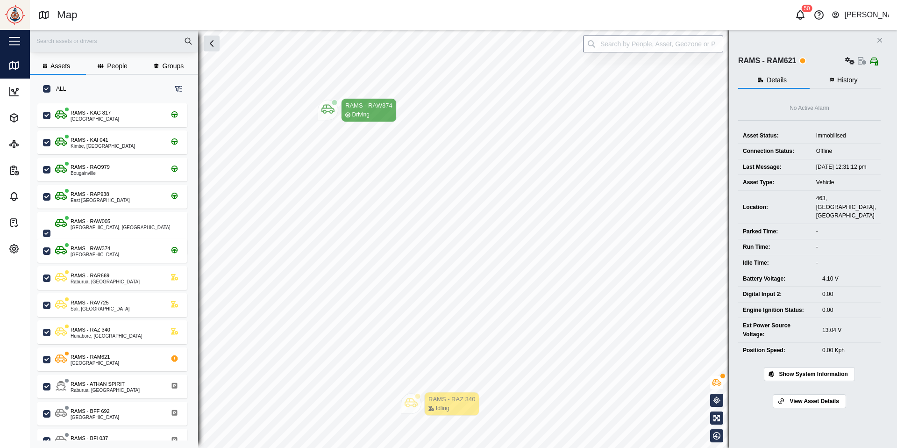
click at [854, 79] on span "History" at bounding box center [848, 80] width 21 height 7
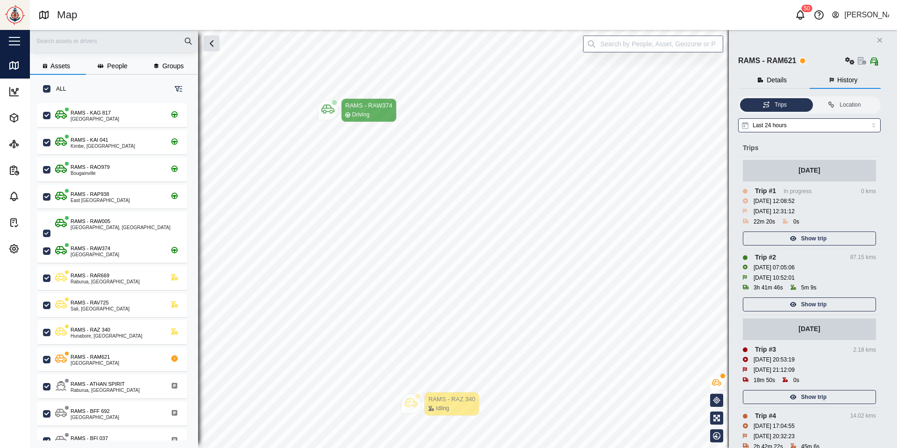
click at [785, 78] on span "Details" at bounding box center [777, 80] width 20 height 7
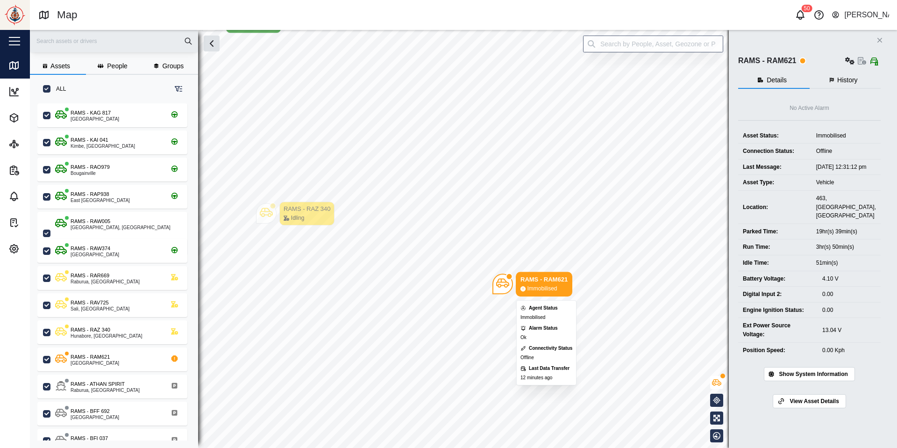
click at [512, 286] on div "Map marker" at bounding box center [503, 284] width 21 height 21
click at [881, 61] on button "button" at bounding box center [874, 60] width 13 height 13
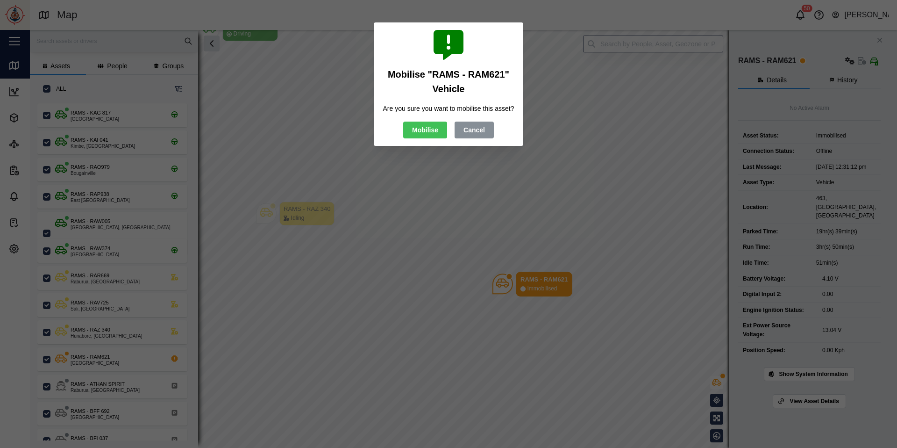
click at [417, 138] on span "Mobilise" at bounding box center [425, 130] width 26 height 16
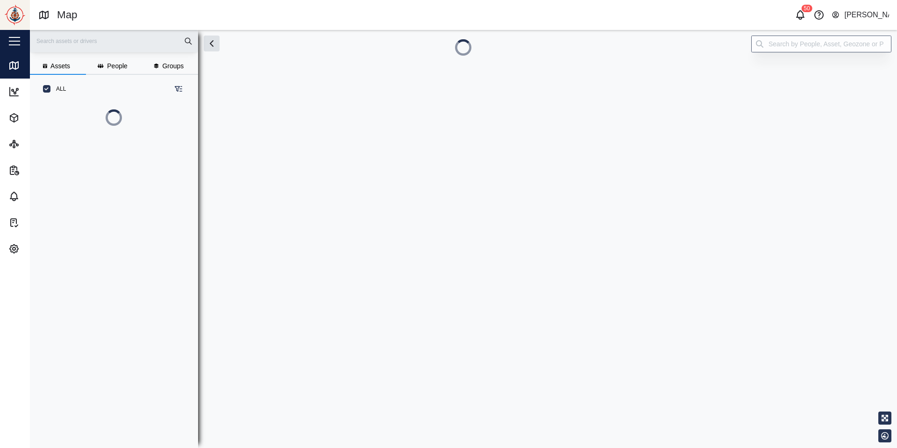
scroll to position [300, 153]
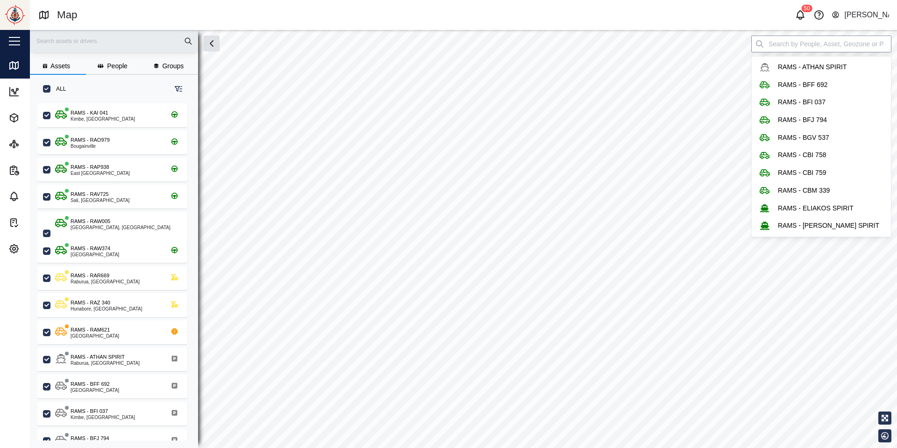
click at [830, 49] on input "search" at bounding box center [822, 44] width 140 height 17
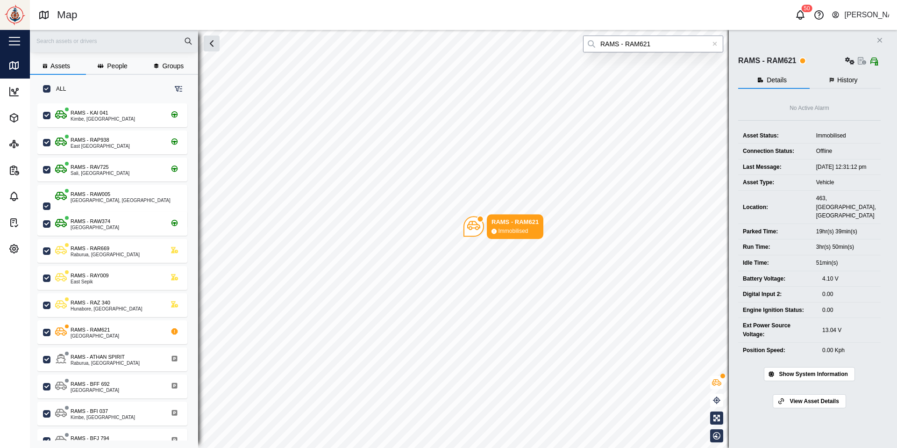
type input "RAMS - RAM621"
click at [883, 37] on icon "Close" at bounding box center [880, 39] width 6 height 7
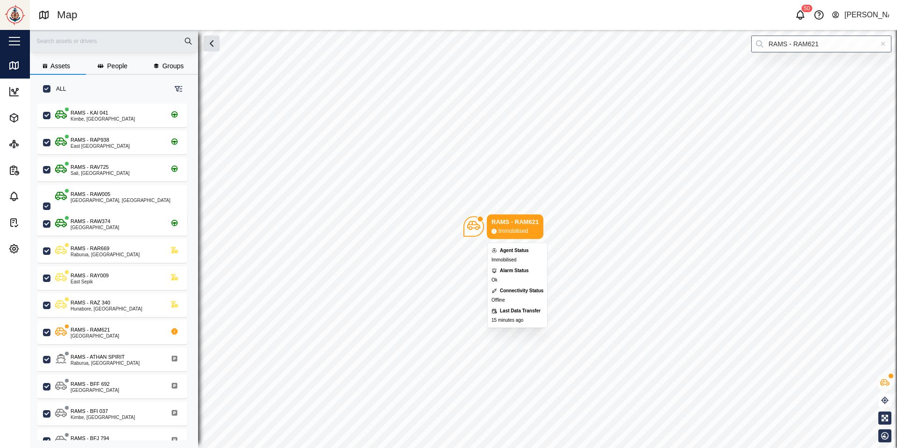
click at [467, 230] on icon "Map marker" at bounding box center [473, 225] width 13 height 13
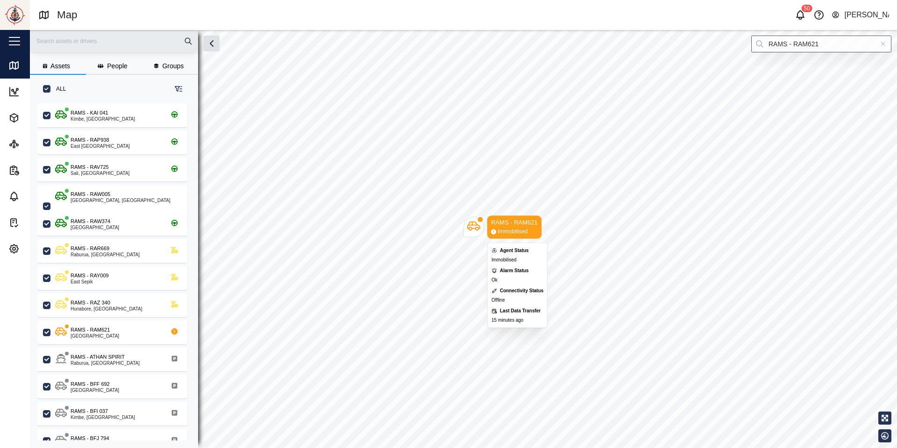
click at [502, 232] on div "Immobilised" at bounding box center [513, 231] width 30 height 9
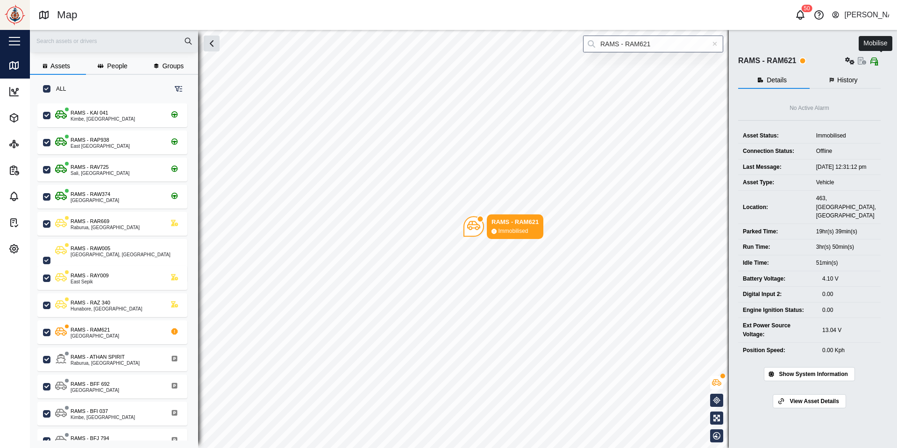
click at [877, 60] on icon "button" at bounding box center [875, 60] width 6 height 7
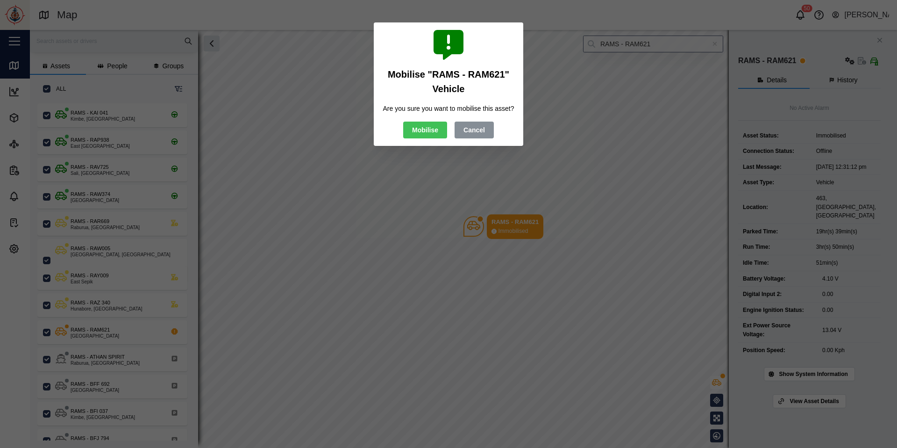
click at [417, 138] on span "Mobilise" at bounding box center [425, 130] width 26 height 16
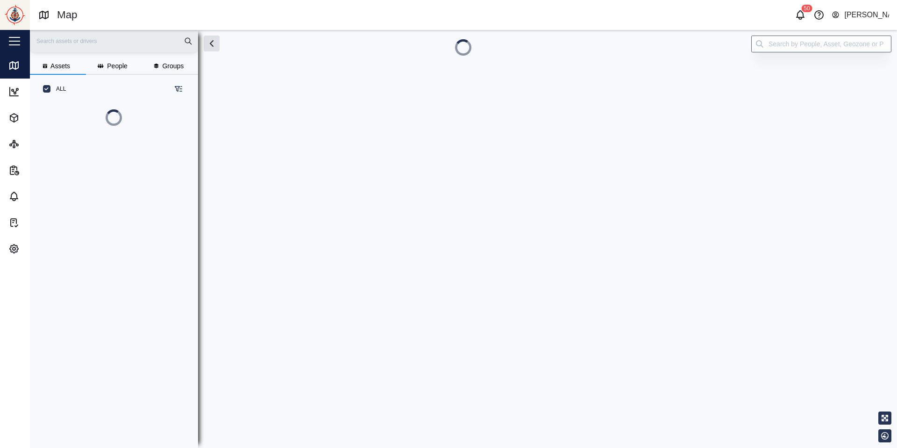
scroll to position [340, 153]
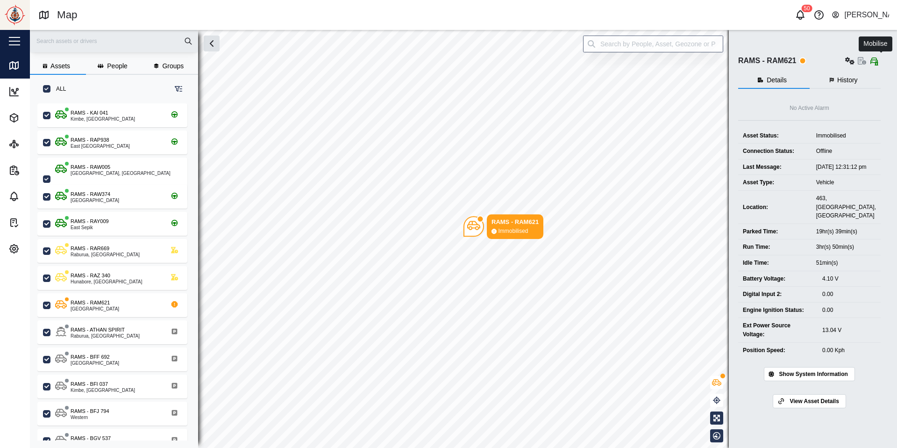
click at [877, 57] on icon "button" at bounding box center [875, 60] width 6 height 7
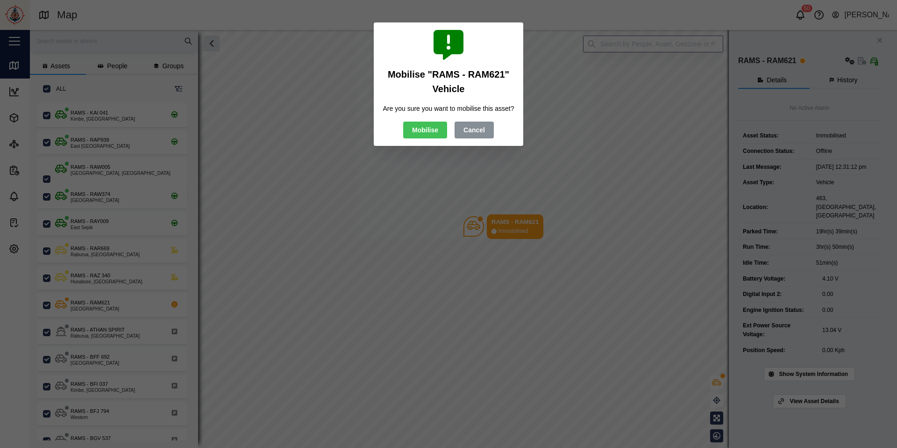
click at [436, 134] on span "Mobilise" at bounding box center [425, 130] width 26 height 16
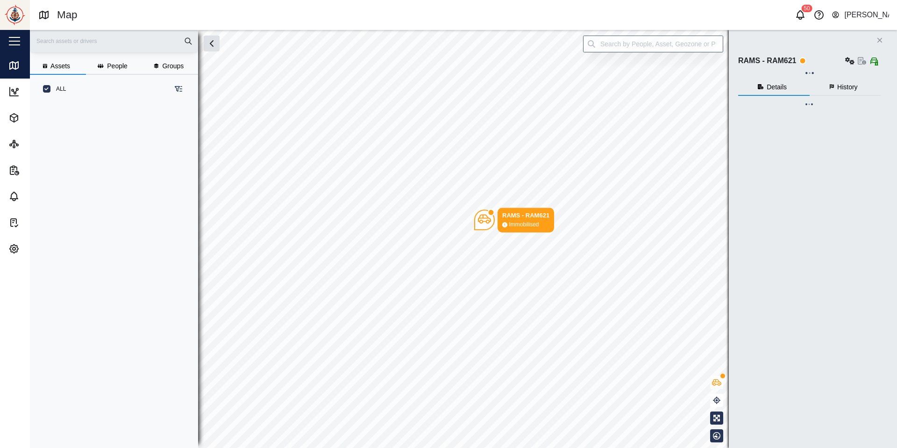
scroll to position [340, 153]
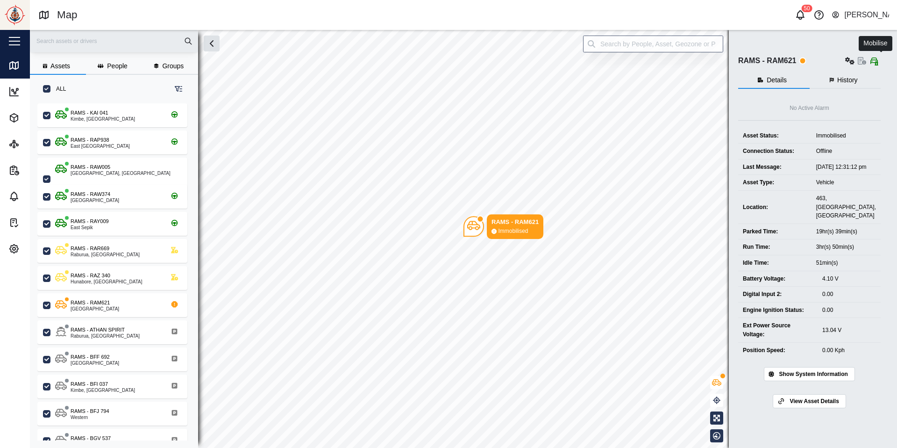
click at [879, 64] on icon "button" at bounding box center [877, 63] width 4 height 5
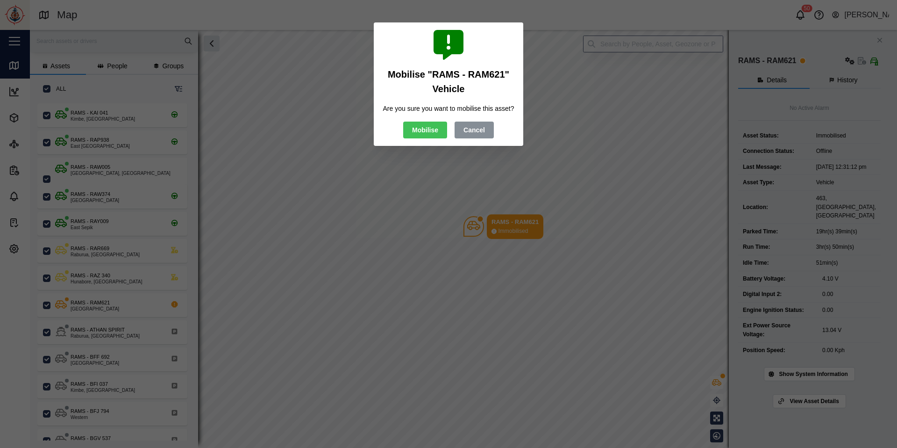
click at [436, 136] on span "Mobilise" at bounding box center [425, 130] width 26 height 16
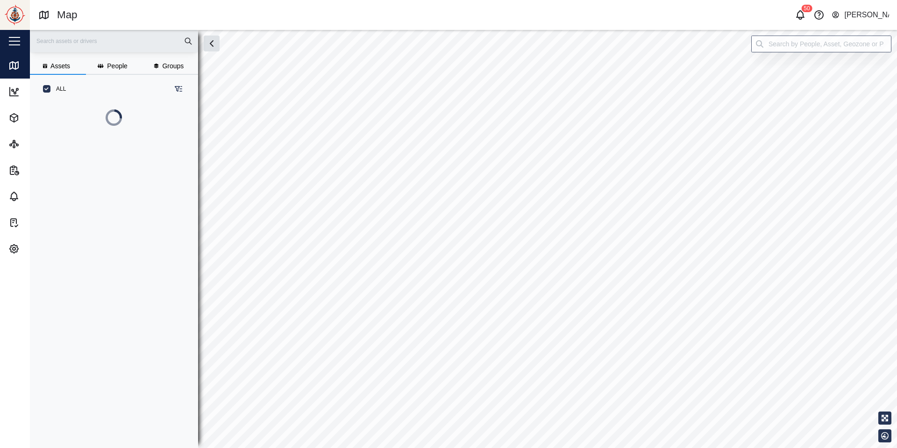
scroll to position [340, 153]
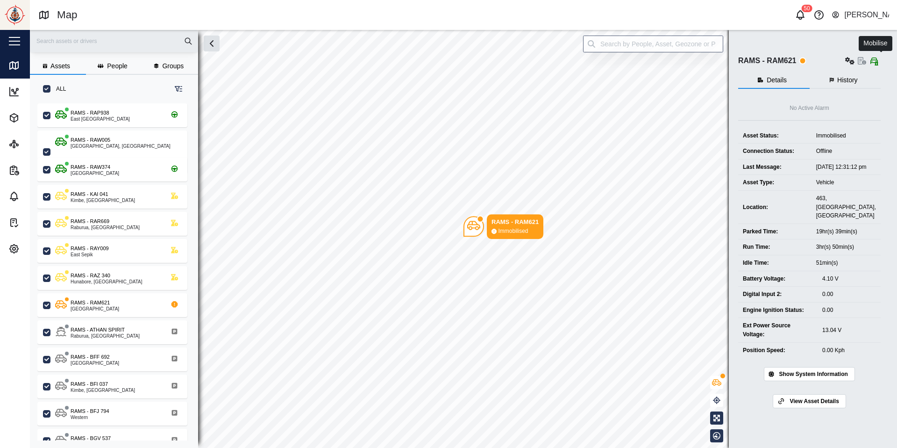
click at [878, 63] on icon "button" at bounding box center [874, 60] width 7 height 7
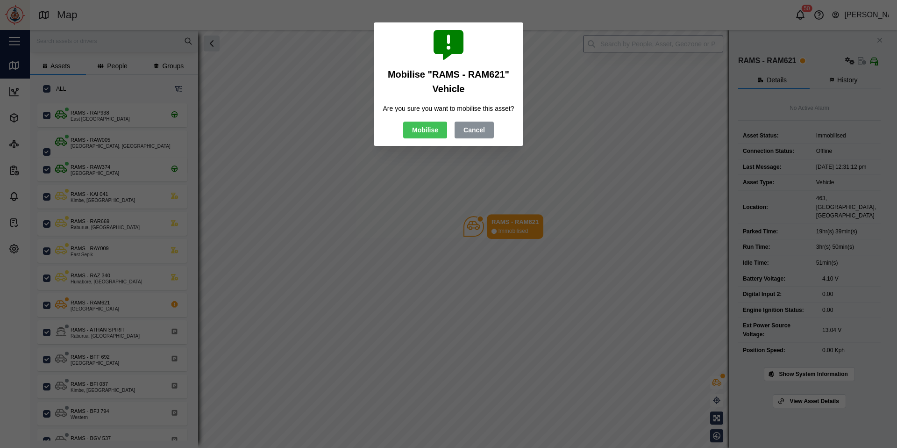
click at [421, 138] on span "Mobilise" at bounding box center [425, 130] width 26 height 16
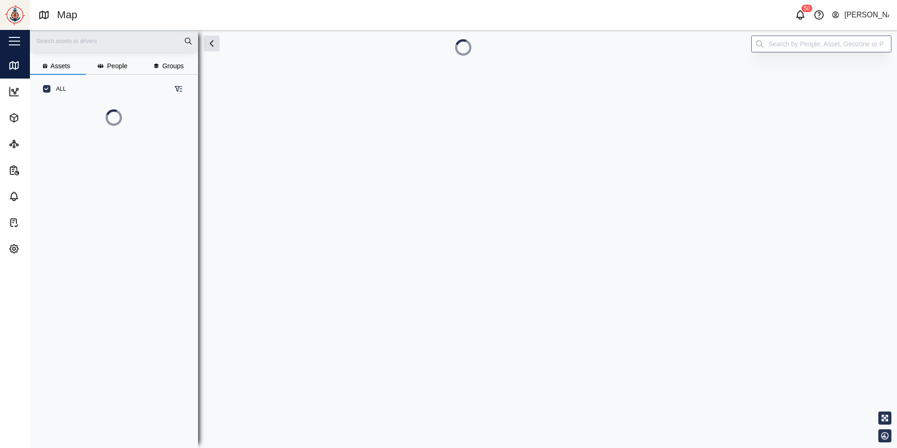
scroll to position [340, 153]
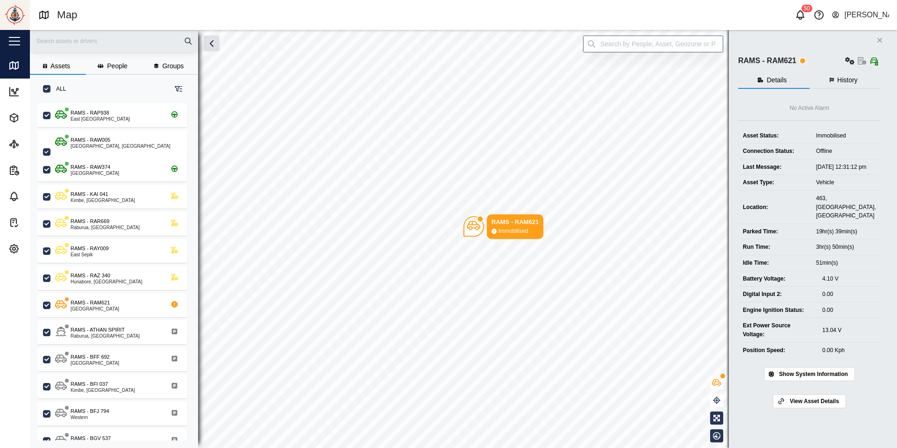
click at [883, 40] on icon "Close" at bounding box center [880, 39] width 6 height 7
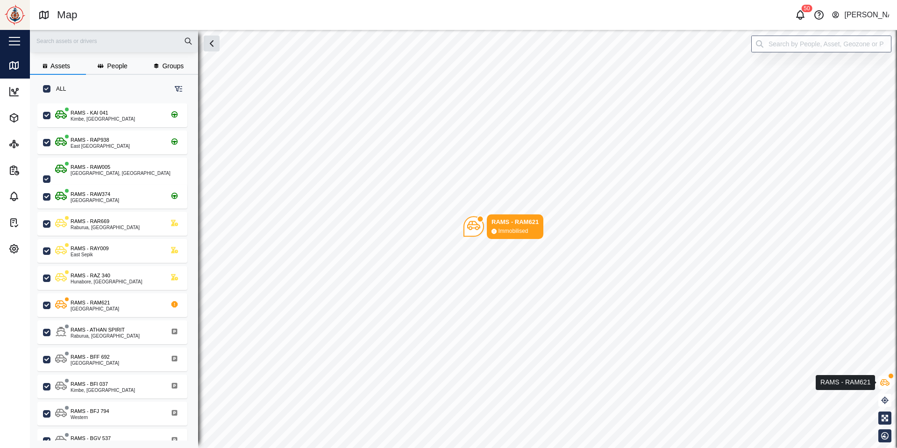
click at [884, 388] on button "button" at bounding box center [885, 382] width 13 height 13
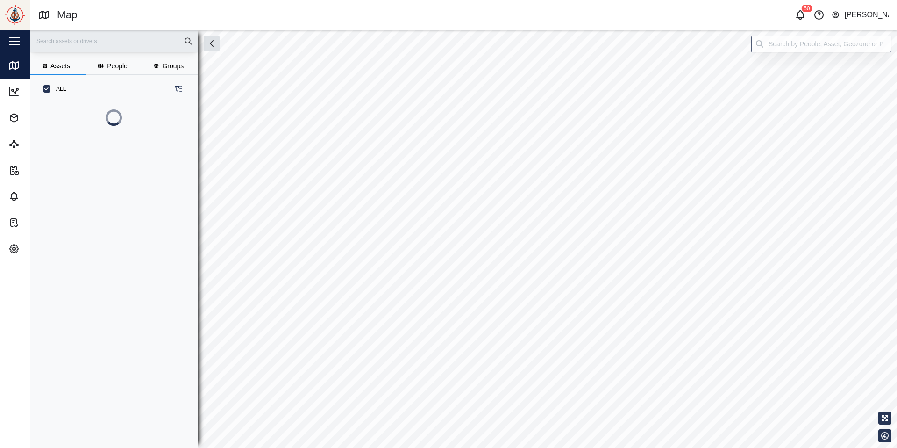
scroll to position [340, 153]
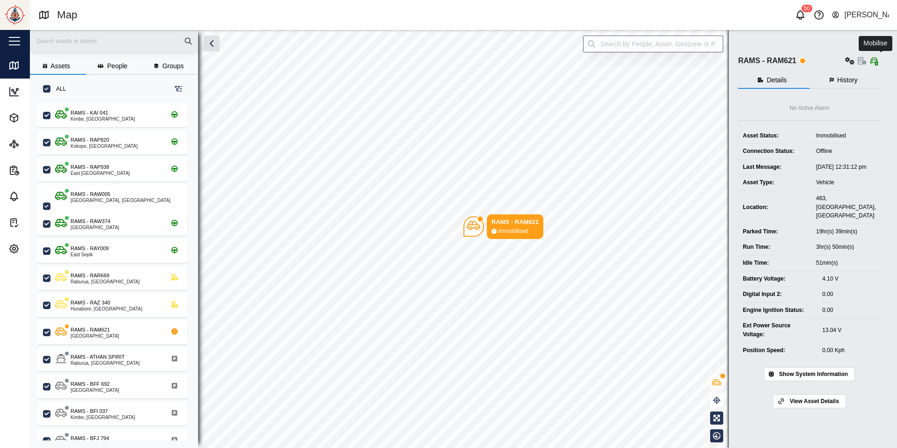
click at [879, 62] on icon "button" at bounding box center [877, 63] width 4 height 5
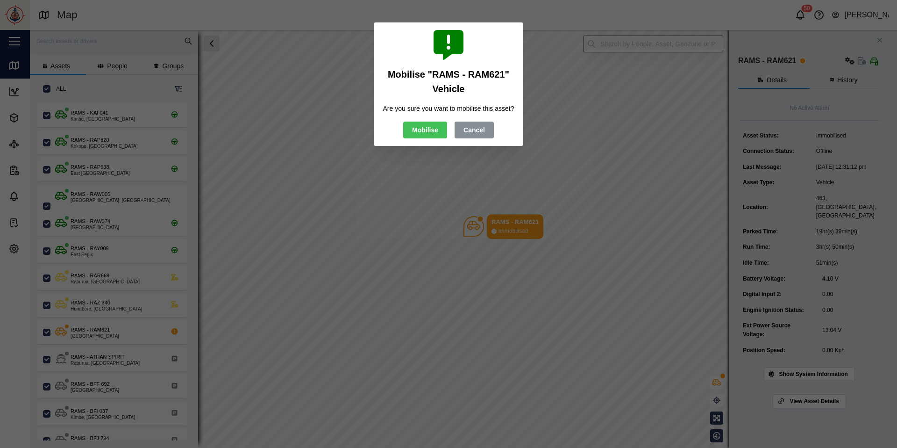
click at [418, 138] on span "Mobilise" at bounding box center [425, 130] width 26 height 16
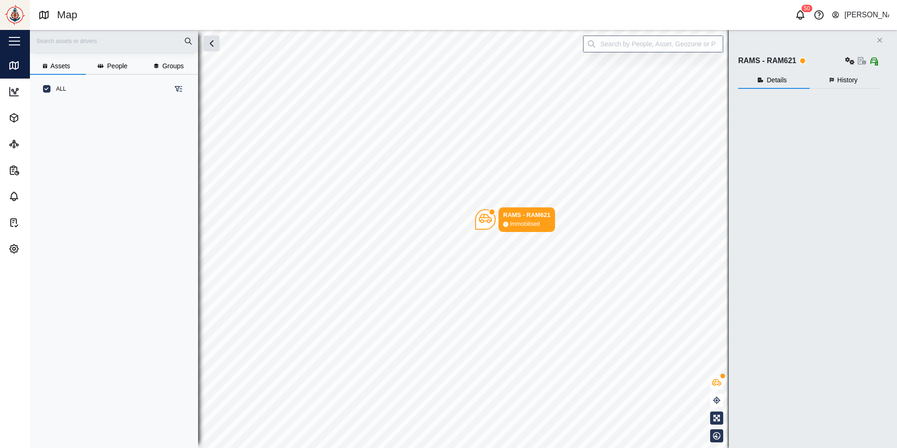
scroll to position [340, 153]
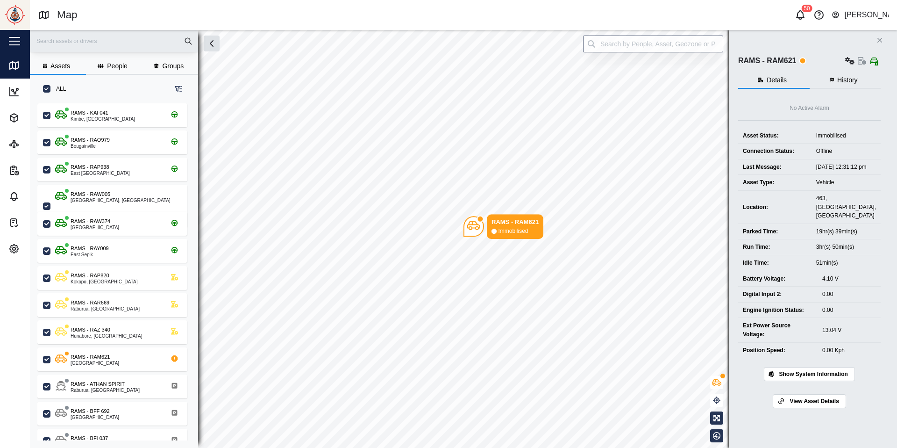
click at [824, 378] on button "Show System Information" at bounding box center [809, 374] width 91 height 14
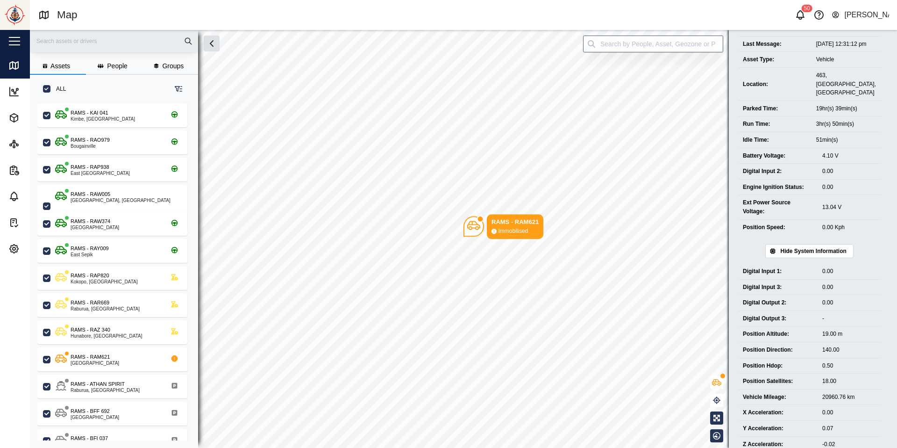
scroll to position [167, 0]
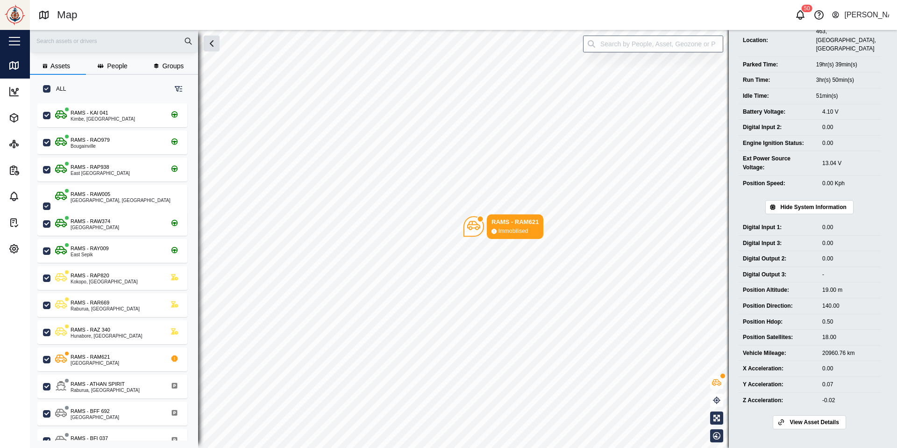
click at [819, 423] on span "View Asset Details" at bounding box center [814, 422] width 49 height 13
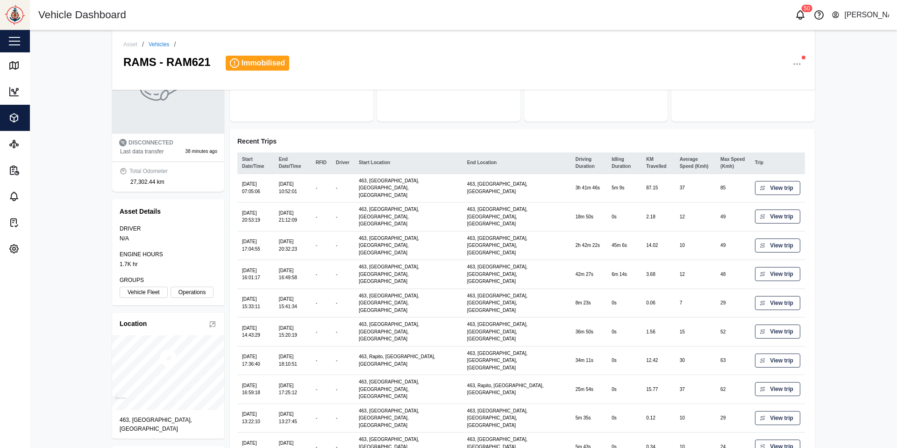
scroll to position [71, 0]
click at [267, 64] on span "Immobilised" at bounding box center [263, 63] width 43 height 8
click at [802, 61] on icon "button" at bounding box center [797, 63] width 9 height 9
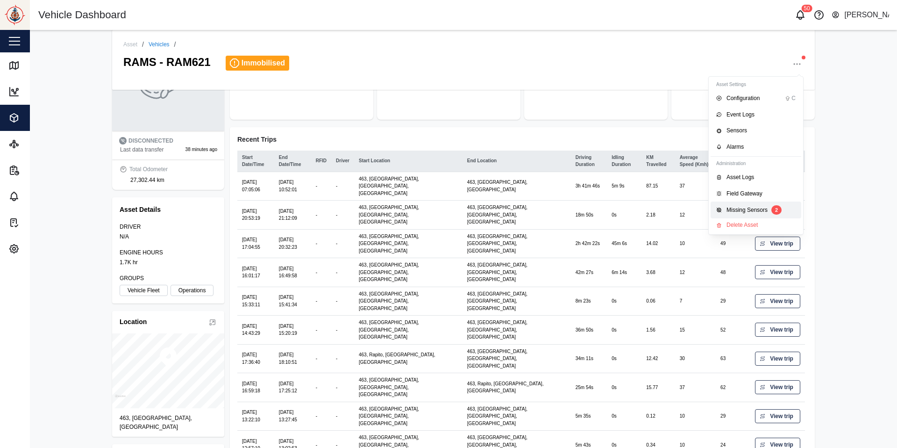
click at [756, 212] on div "Missing Sensors" at bounding box center [747, 210] width 41 height 9
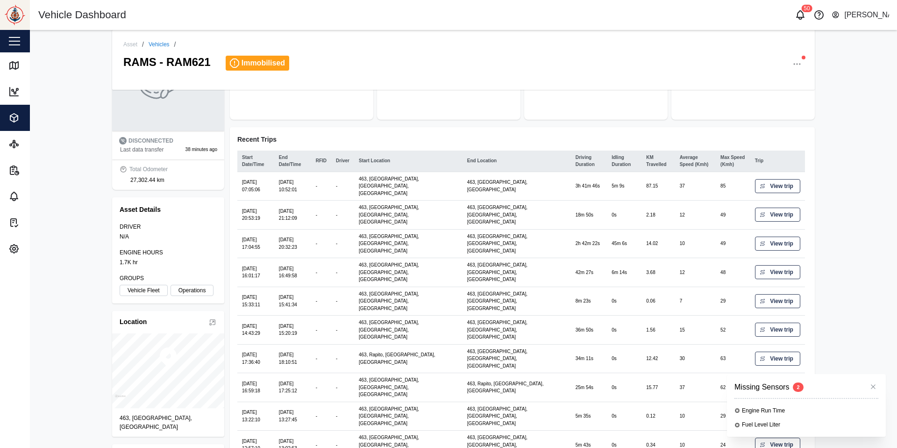
click at [14, 42] on button "button" at bounding box center [15, 41] width 16 height 16
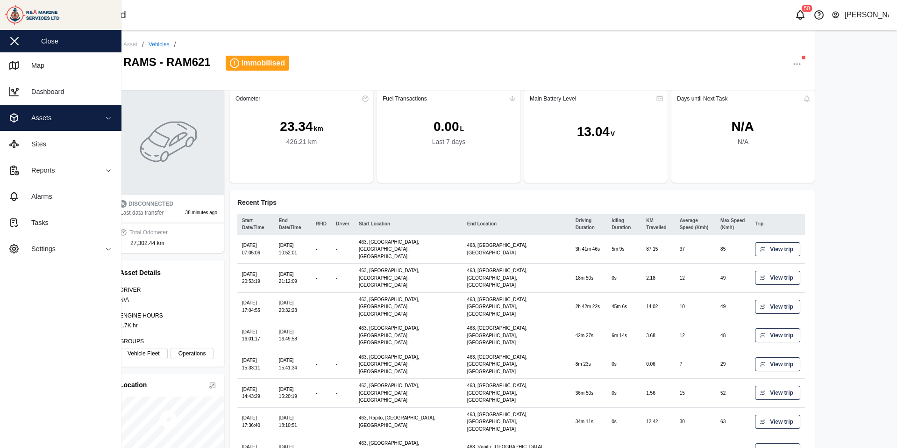
scroll to position [0, 0]
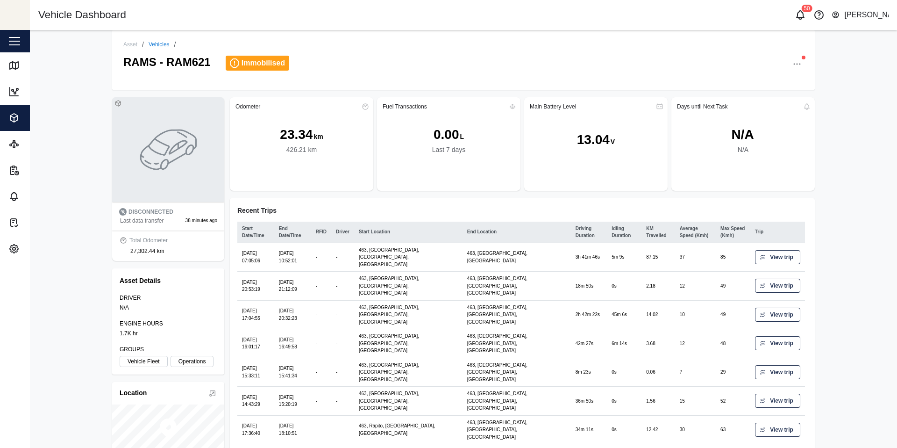
click at [802, 60] on button "button" at bounding box center [797, 63] width 13 height 13
click at [258, 61] on span "Immobilised" at bounding box center [263, 63] width 43 height 8
click at [16, 47] on button "button" at bounding box center [15, 41] width 16 height 16
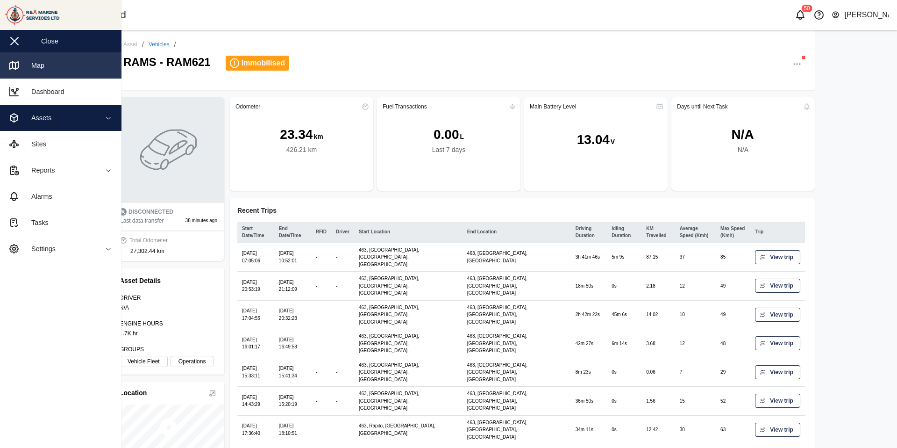
click at [13, 65] on icon at bounding box center [13, 65] width 0 height 6
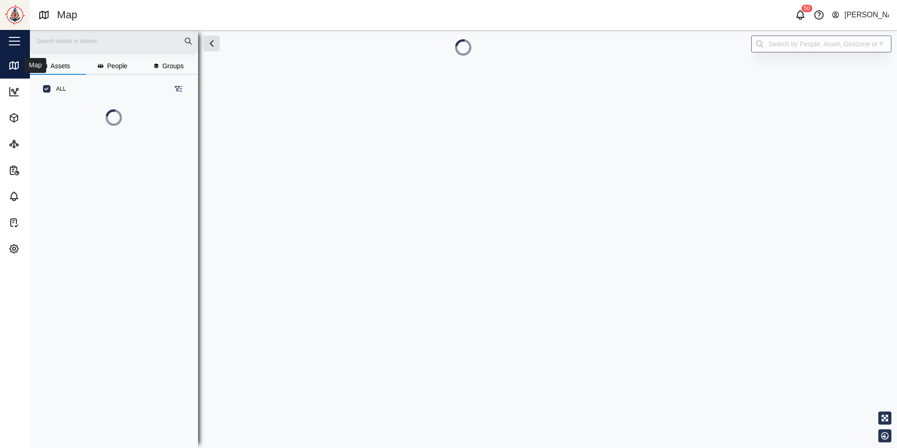
scroll to position [300, 153]
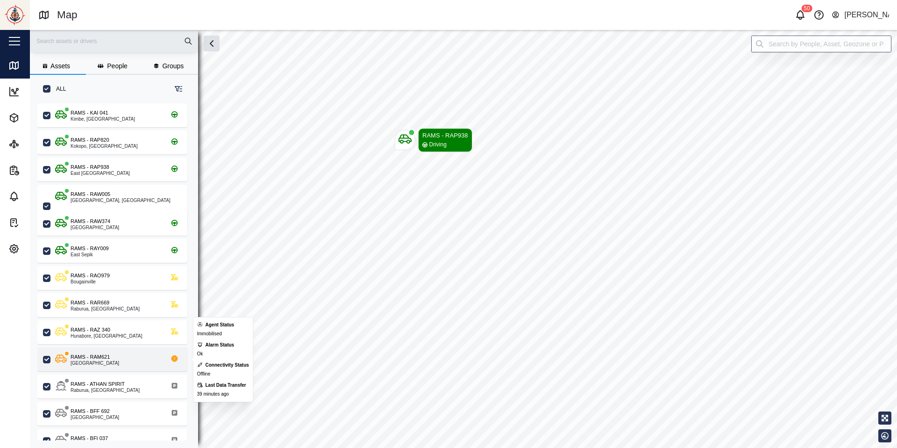
click at [176, 358] on icon "grid" at bounding box center [174, 358] width 7 height 7
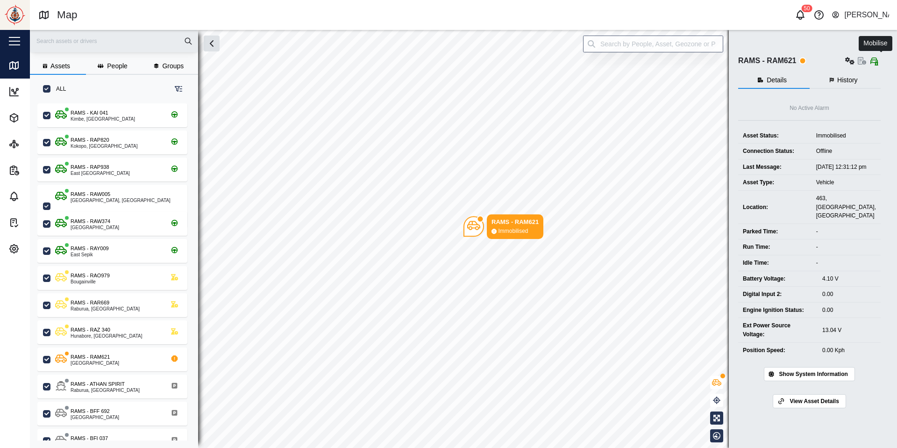
click at [879, 62] on span "button" at bounding box center [874, 60] width 9 height 7
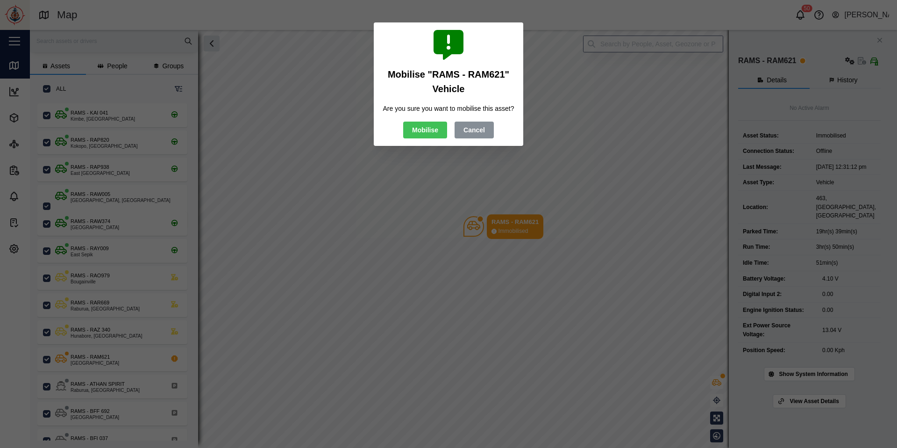
click at [416, 138] on span "Mobilise" at bounding box center [425, 130] width 26 height 16
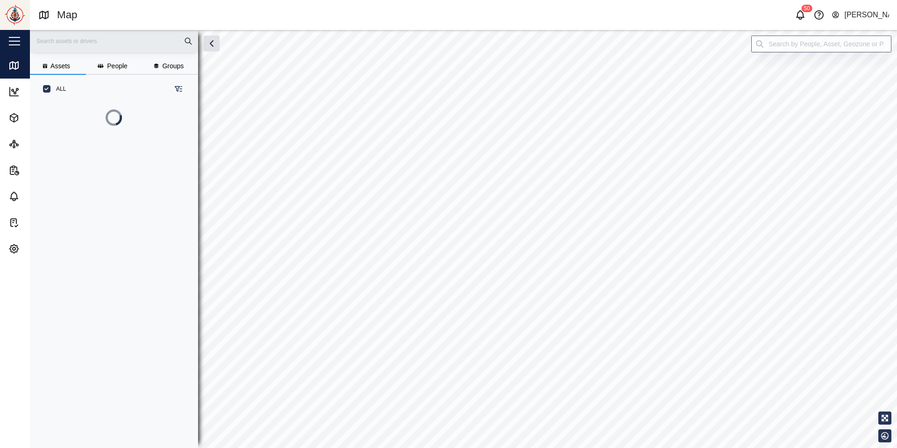
scroll to position [340, 153]
